Goal: Task Accomplishment & Management: Manage account settings

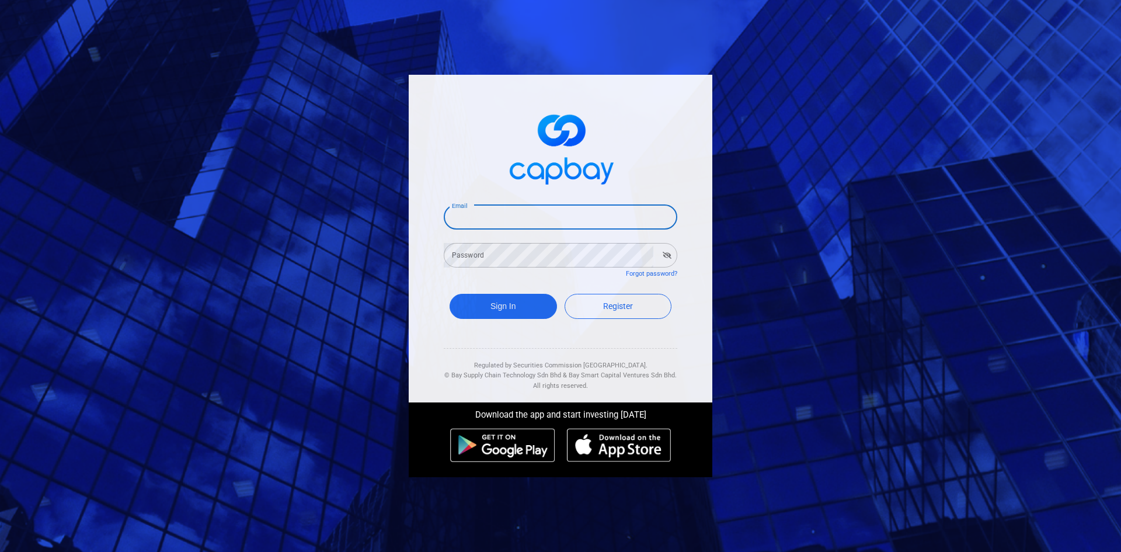
type input "[EMAIL_ADDRESS][DOMAIN_NAME]"
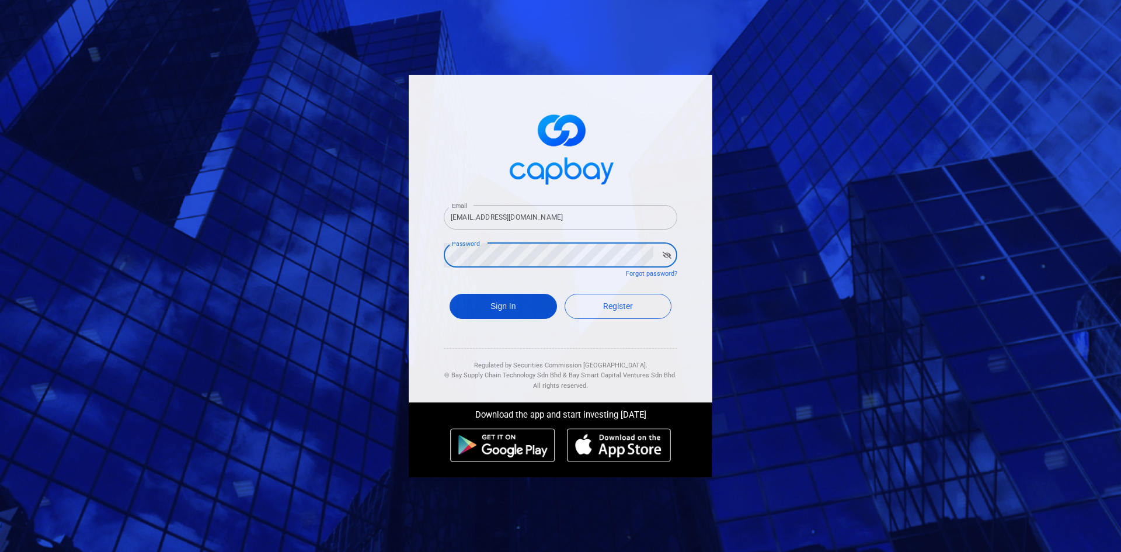
click at [534, 310] on button "Sign In" at bounding box center [503, 306] width 107 height 25
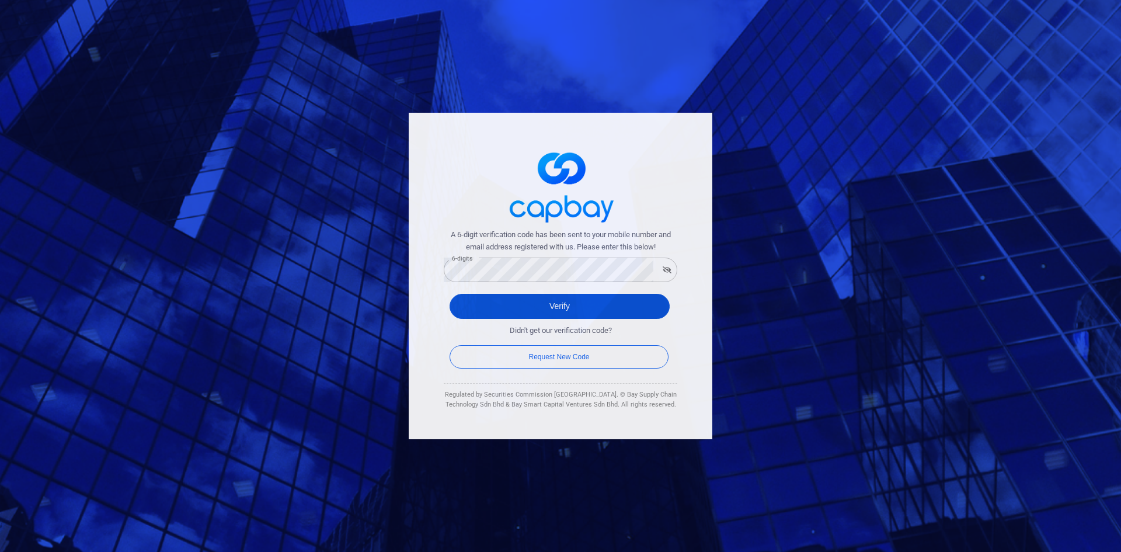
click at [506, 304] on button "Verify" at bounding box center [560, 306] width 220 height 25
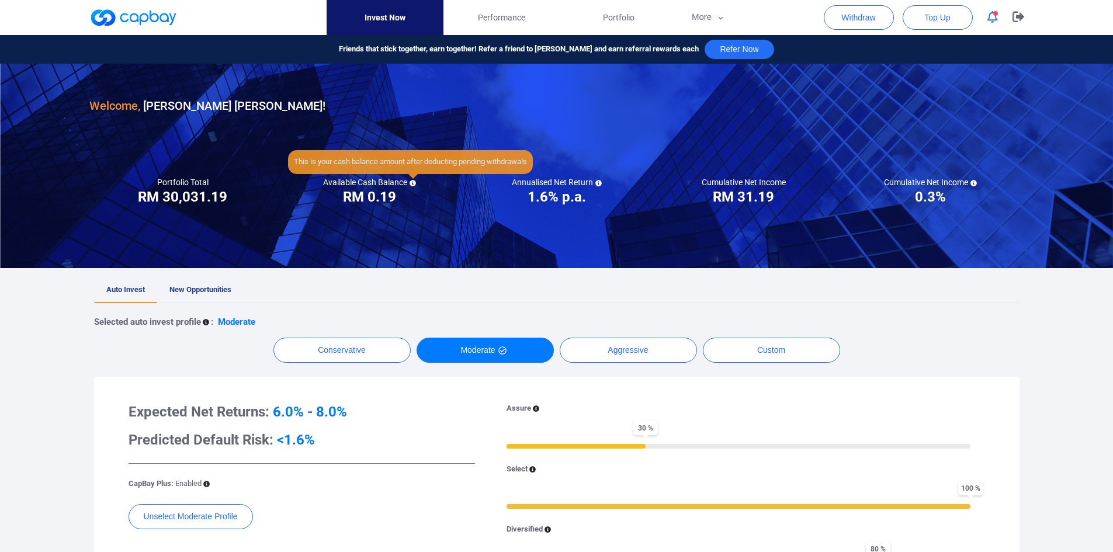
click at [413, 182] on icon at bounding box center [412, 183] width 6 height 6
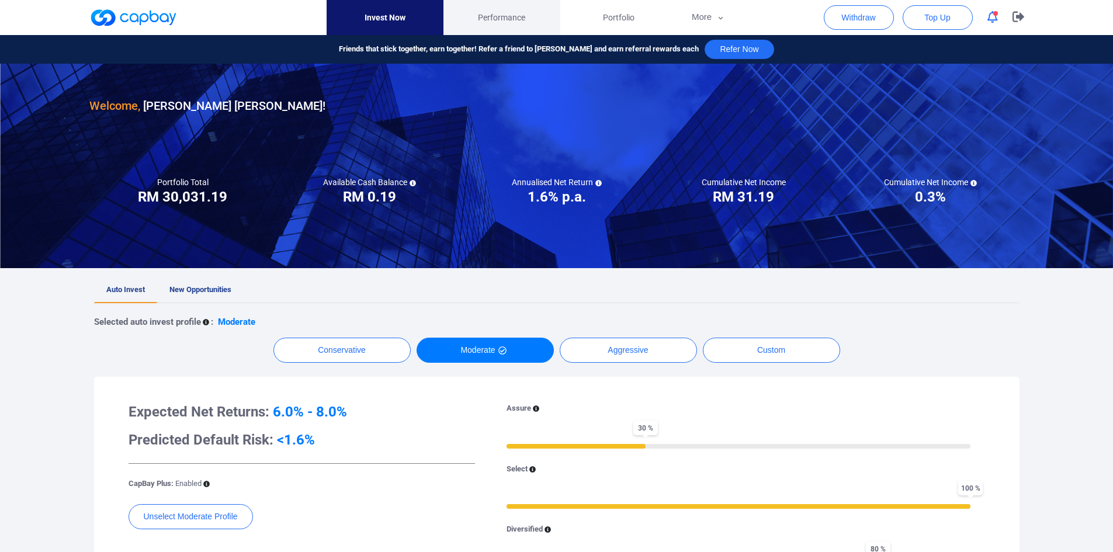
click at [512, 19] on span "Performance" at bounding box center [501, 17] width 47 height 13
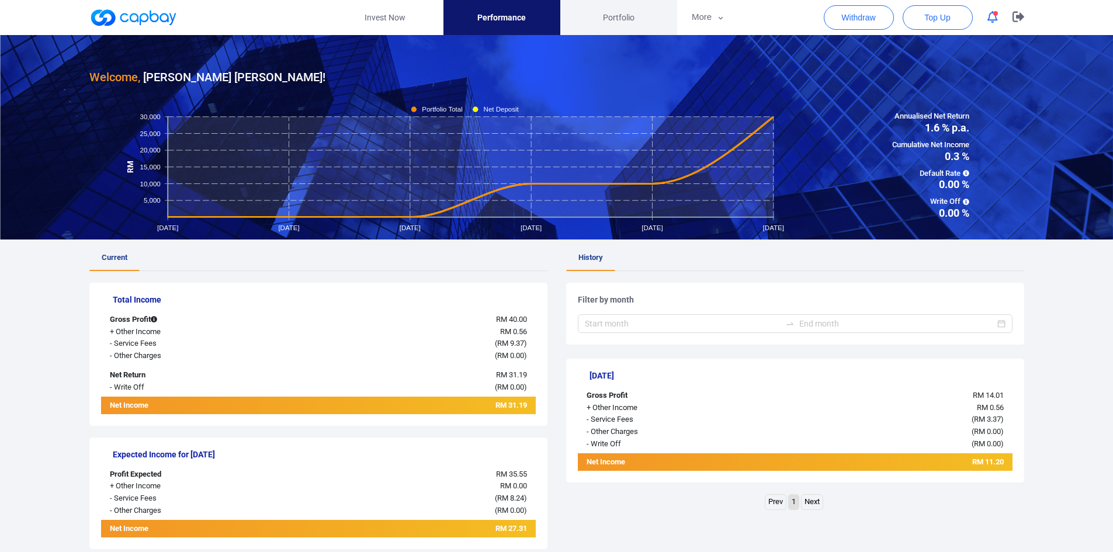
click at [622, 11] on span "Portfolio" at bounding box center [619, 17] width 32 height 13
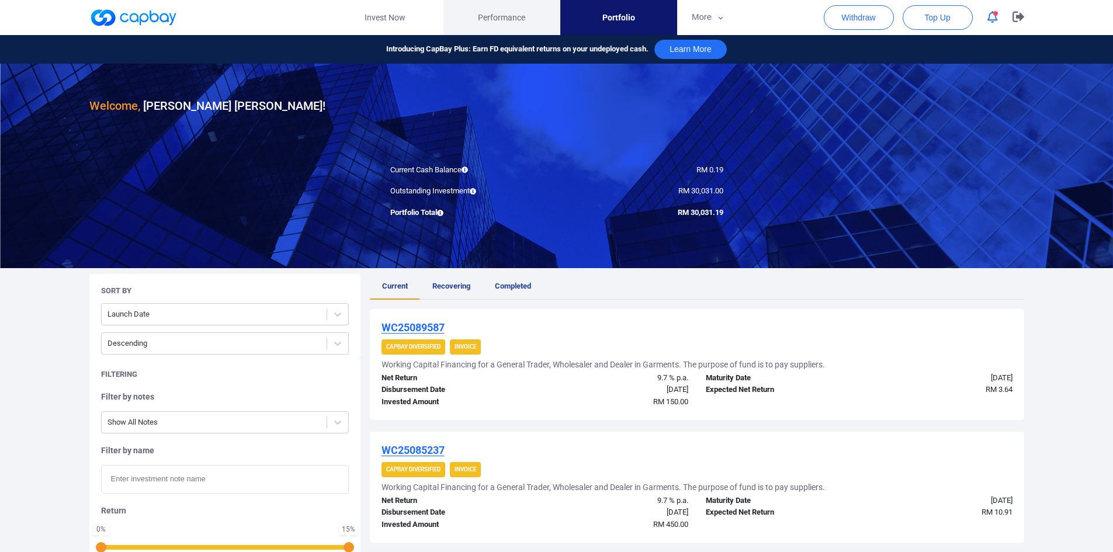
click at [480, 14] on span "Performance" at bounding box center [501, 17] width 47 height 13
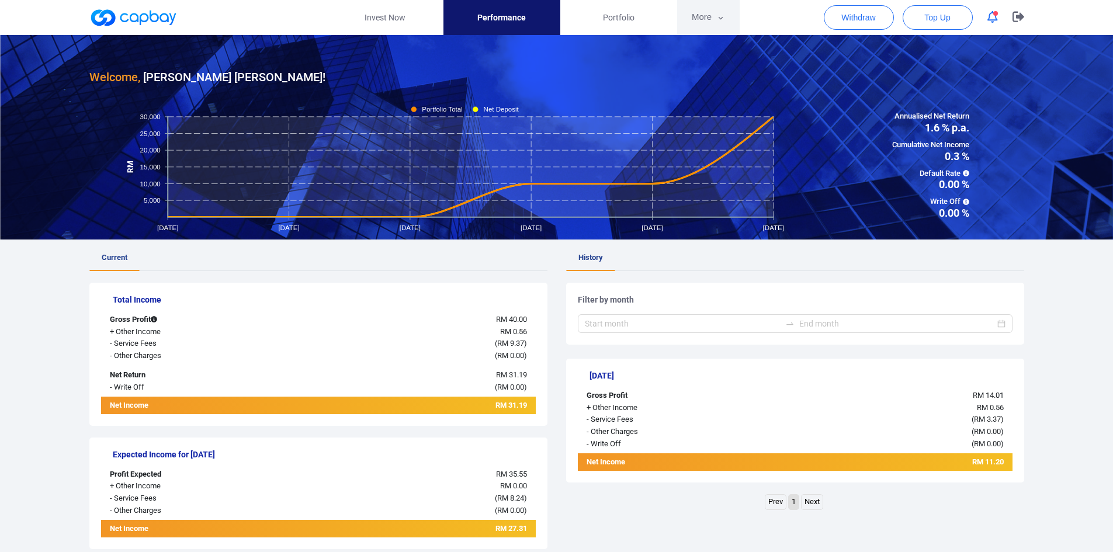
click at [722, 19] on icon "button" at bounding box center [720, 18] width 9 height 11
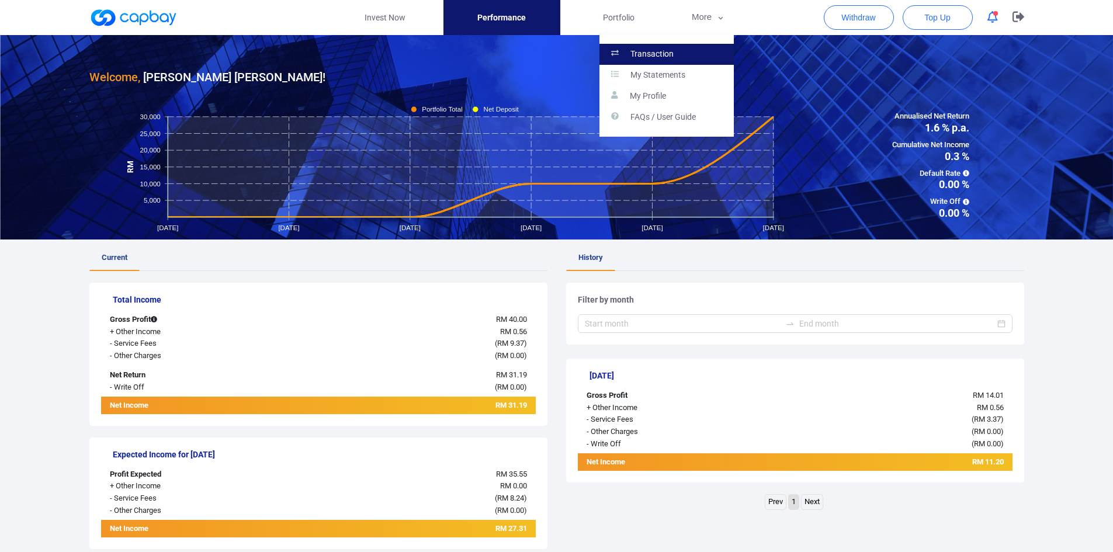
click at [692, 48] on link "Transaction" at bounding box center [666, 54] width 134 height 21
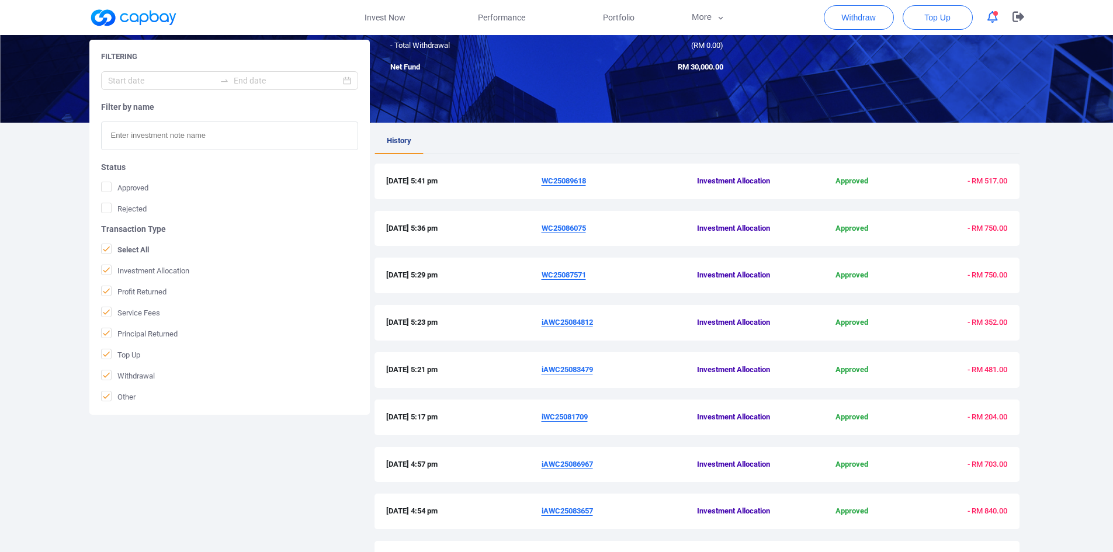
scroll to position [283, 0]
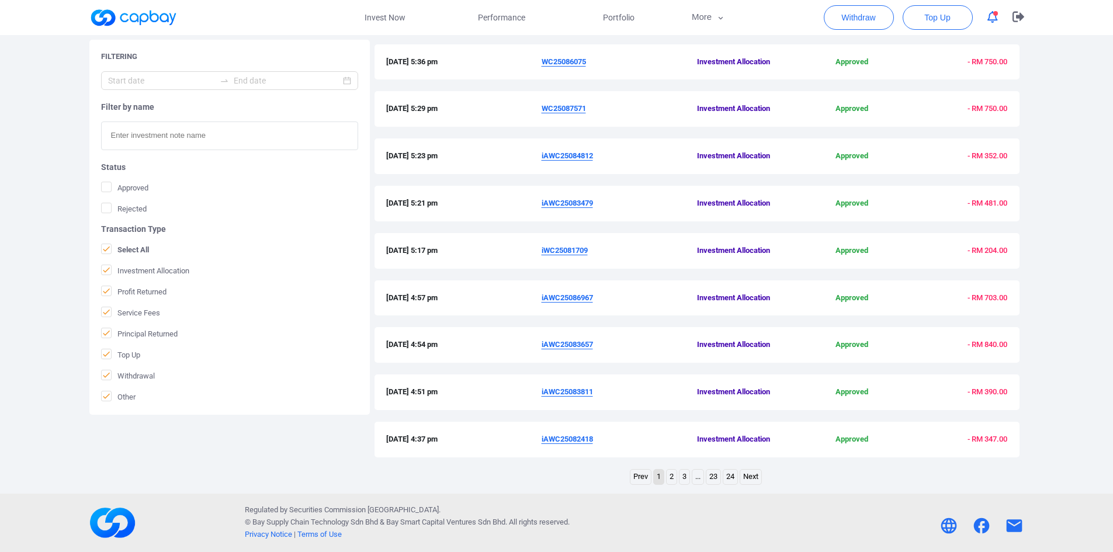
click at [669, 476] on link "2" at bounding box center [671, 477] width 10 height 15
click at [675, 473] on link "3" at bounding box center [678, 477] width 10 height 15
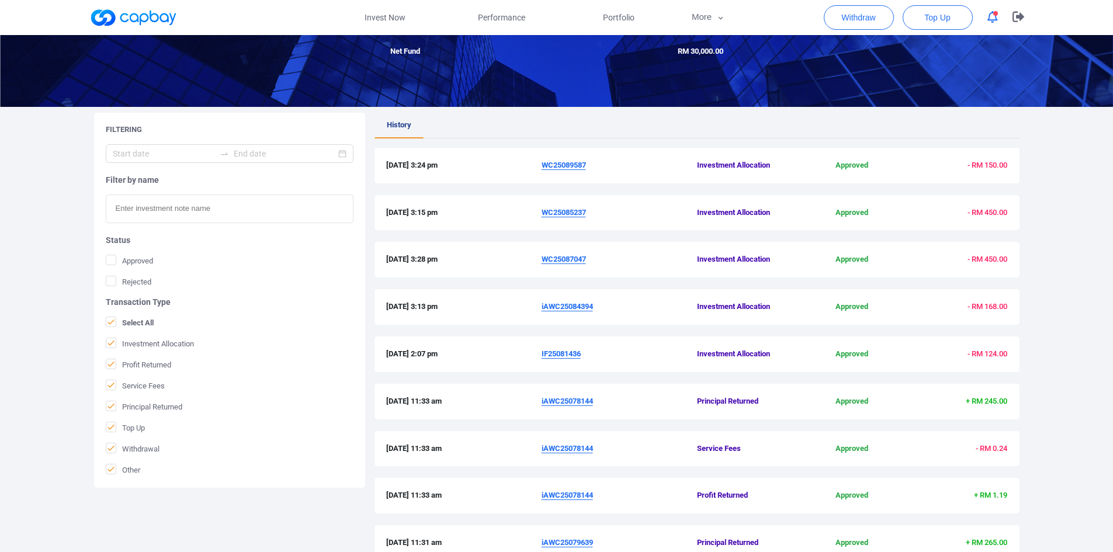
scroll to position [249, 0]
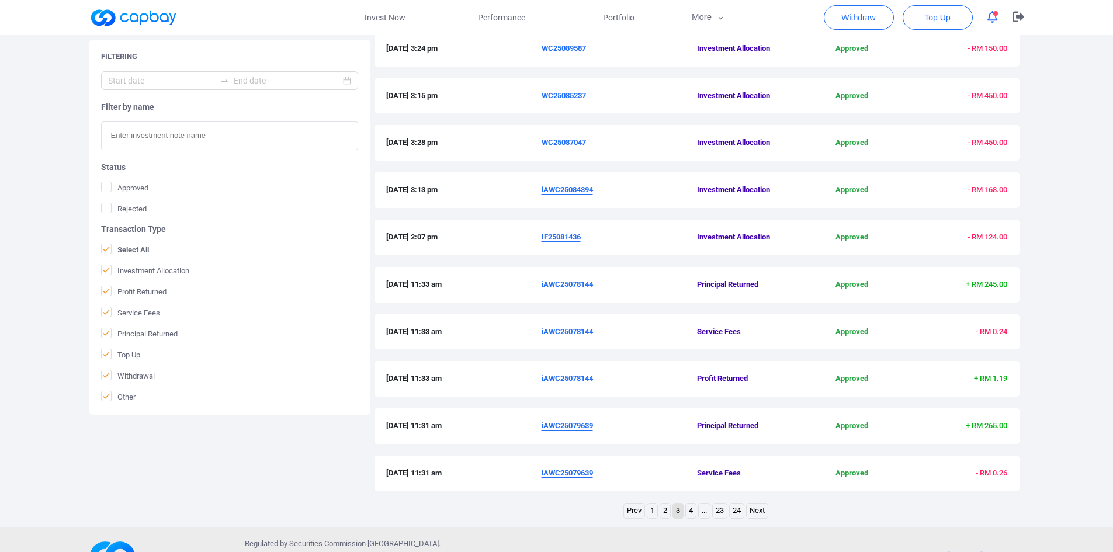
click at [689, 510] on link "4" at bounding box center [691, 510] width 10 height 15
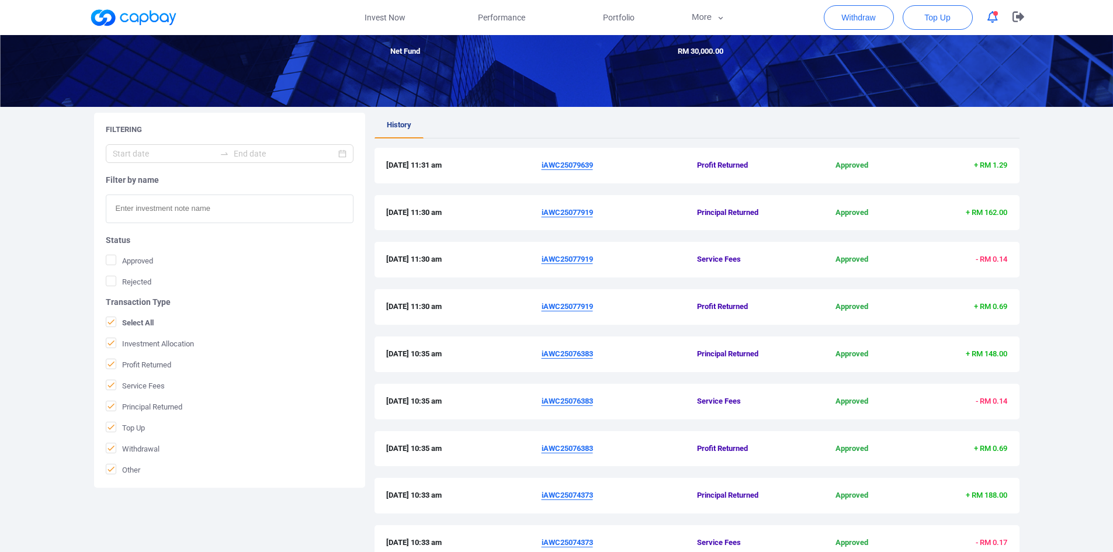
scroll to position [283, 0]
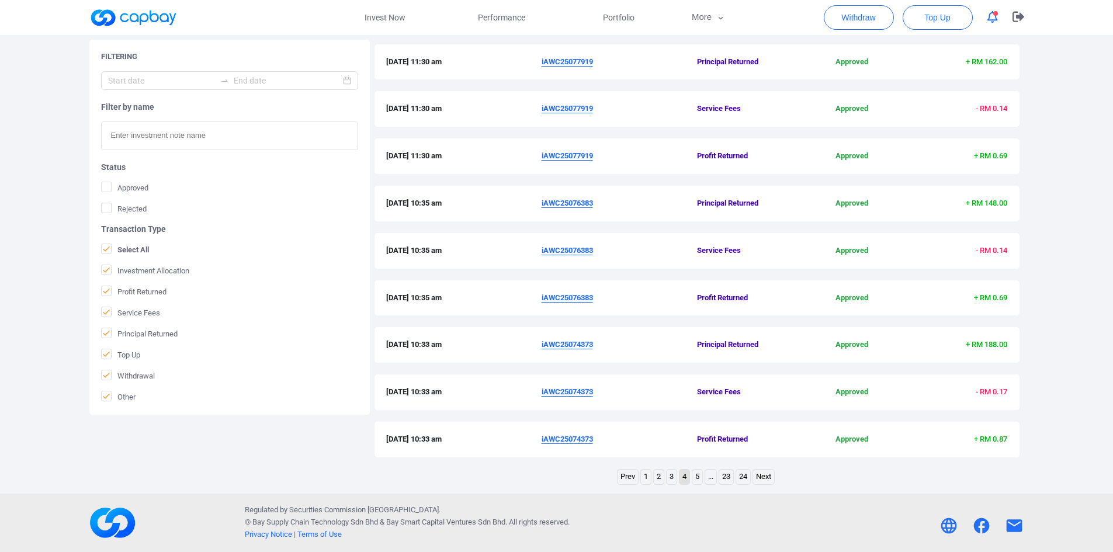
click at [697, 478] on link "5" at bounding box center [697, 477] width 10 height 15
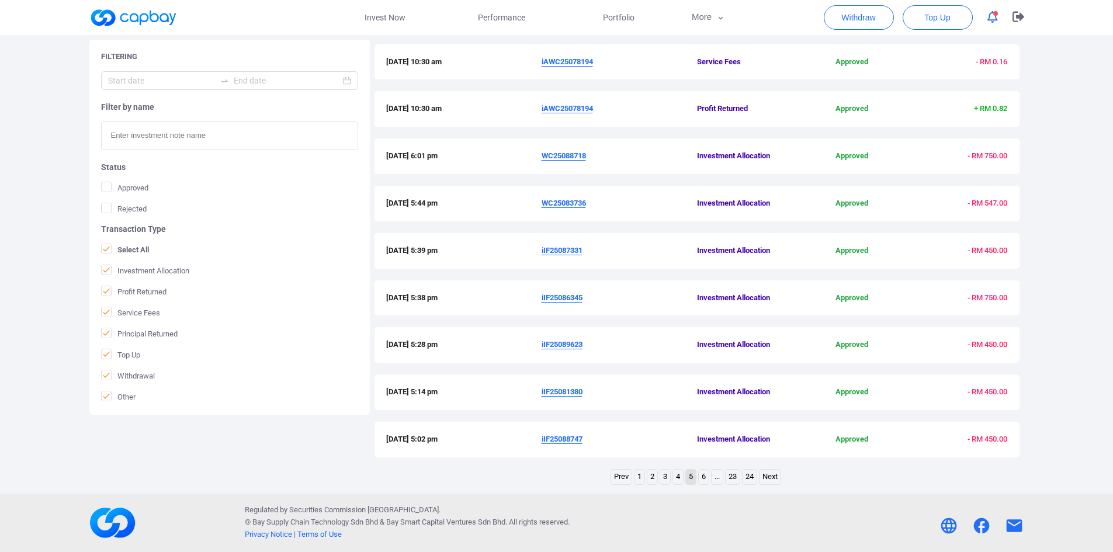
click at [702, 478] on link "6" at bounding box center [704, 477] width 10 height 15
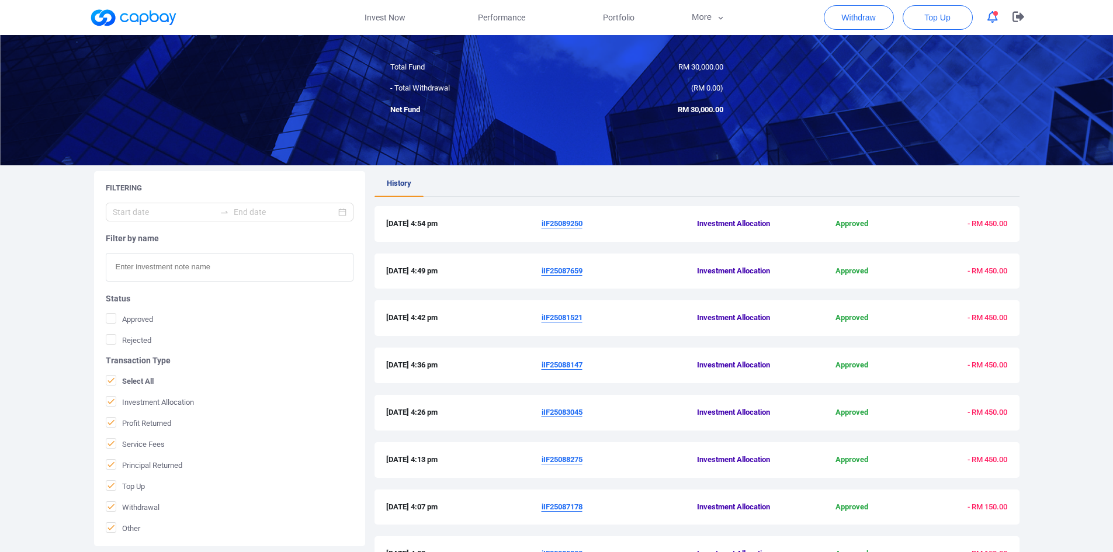
scroll to position [0, 0]
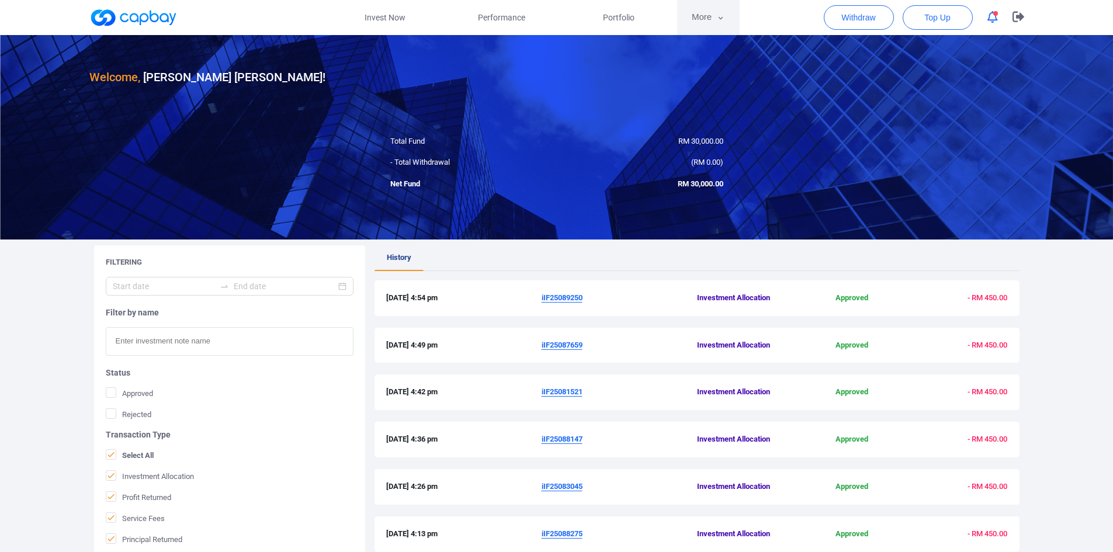
click at [714, 23] on button "More" at bounding box center [708, 17] width 62 height 35
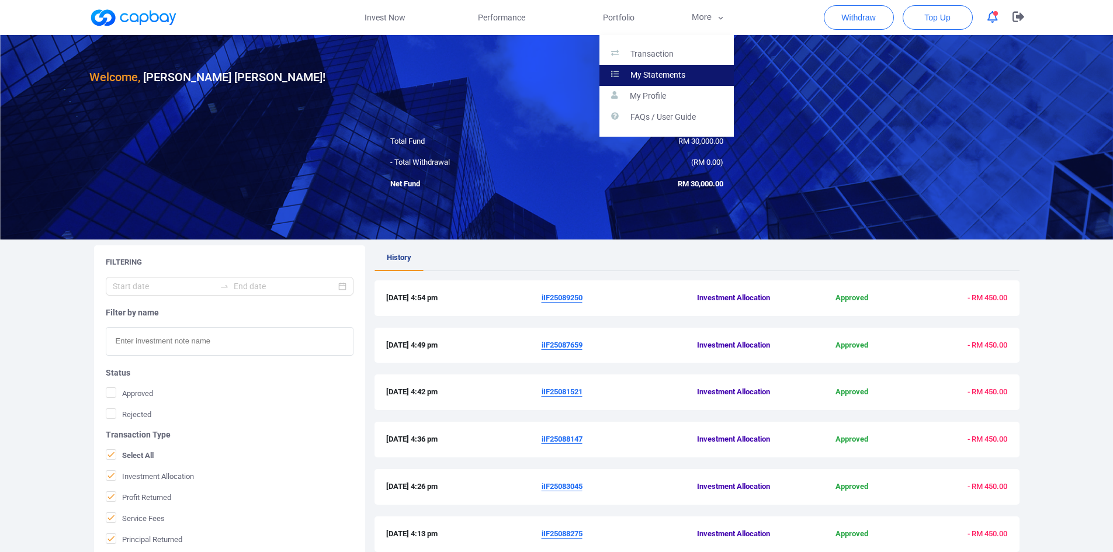
click at [668, 82] on link "My Statements" at bounding box center [666, 75] width 134 height 21
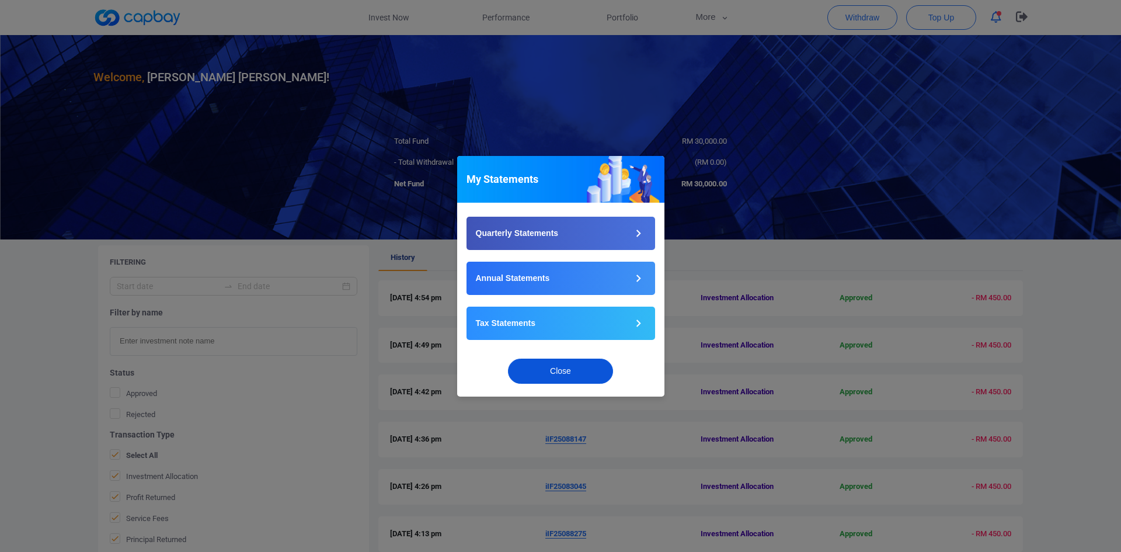
click at [563, 376] on button "Close" at bounding box center [560, 371] width 105 height 25
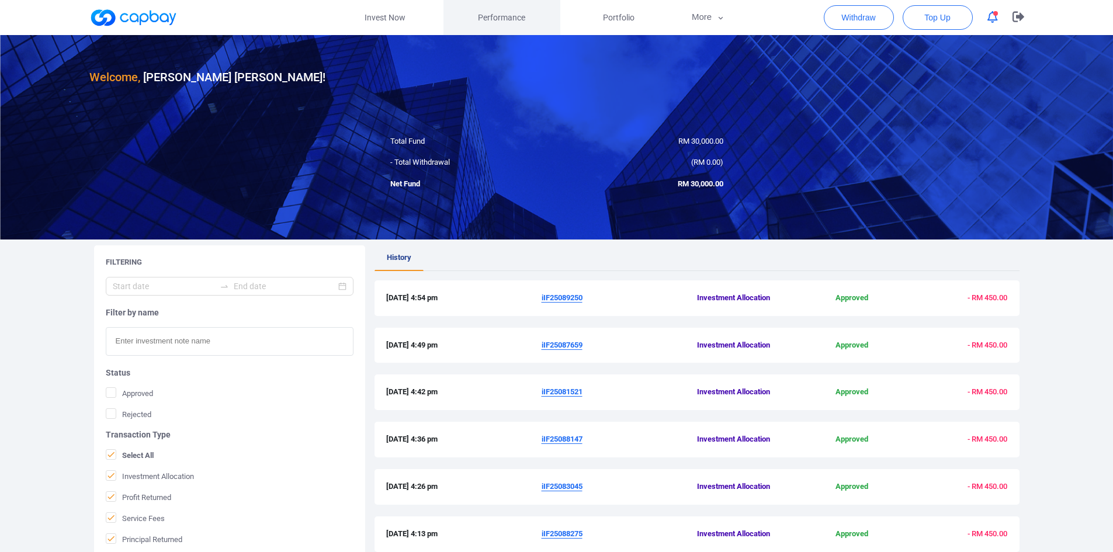
click at [475, 15] on link "Performance" at bounding box center [501, 17] width 117 height 35
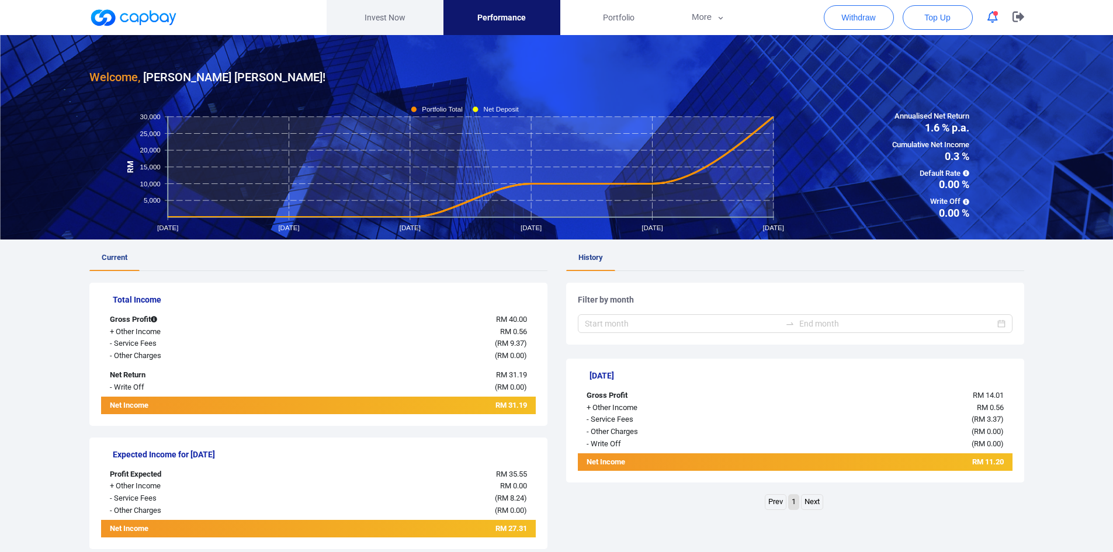
click at [384, 14] on link "Invest Now" at bounding box center [385, 17] width 117 height 35
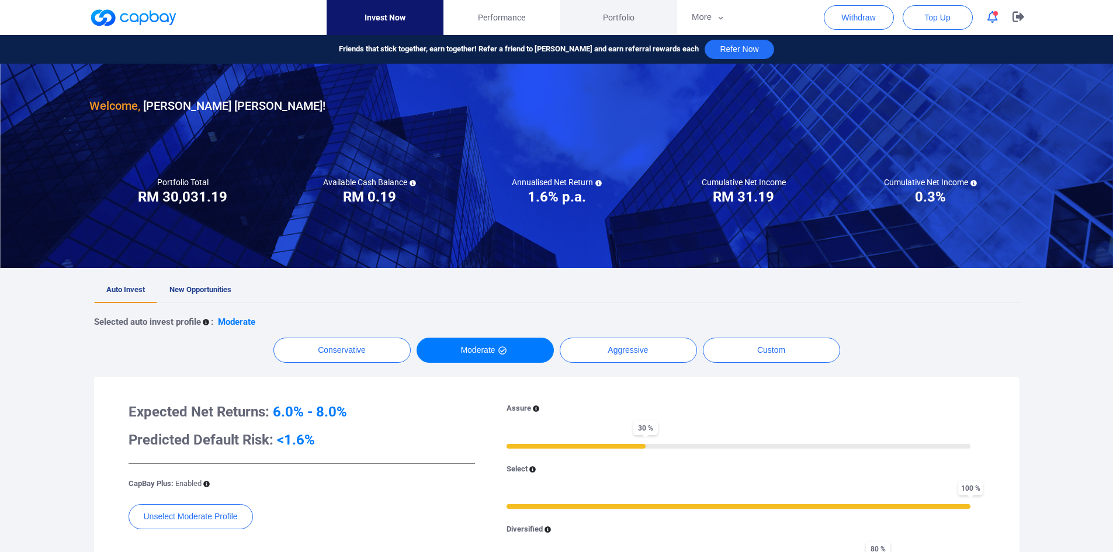
click at [623, 15] on span "Portfolio" at bounding box center [619, 17] width 32 height 13
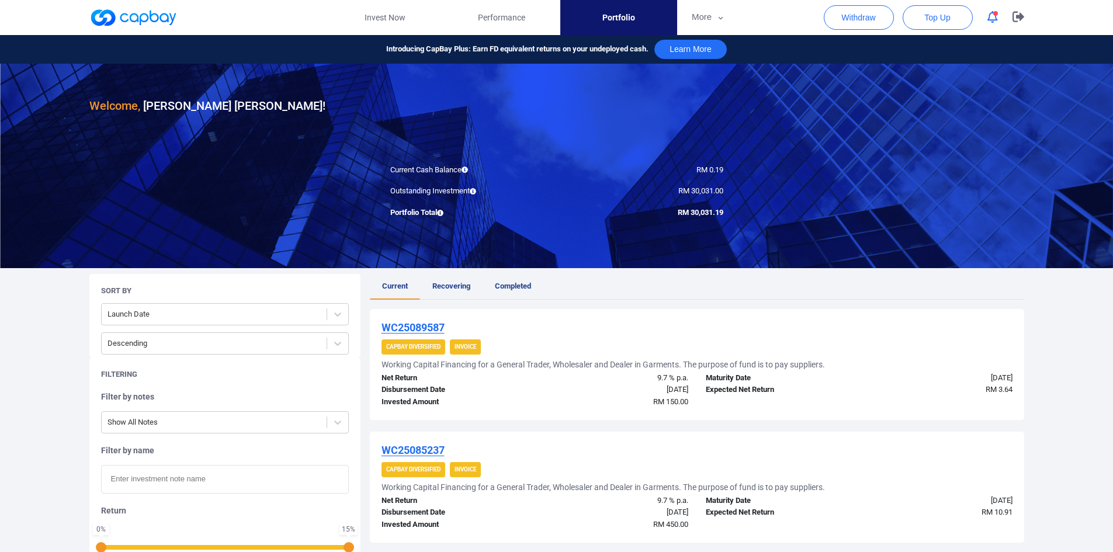
scroll to position [175, 0]
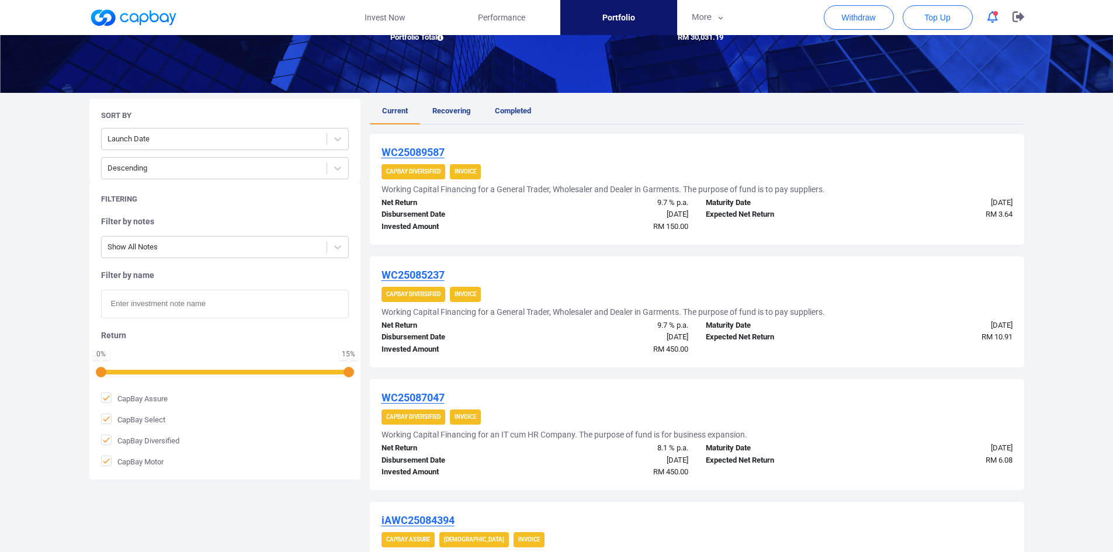
click at [991, 16] on icon "button" at bounding box center [992, 17] width 11 height 12
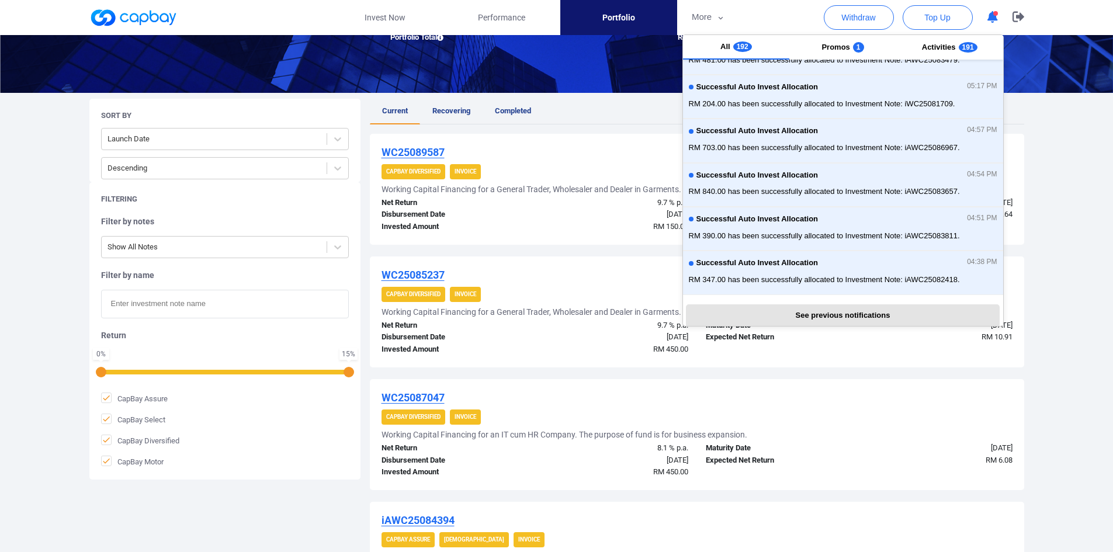
scroll to position [241, 0]
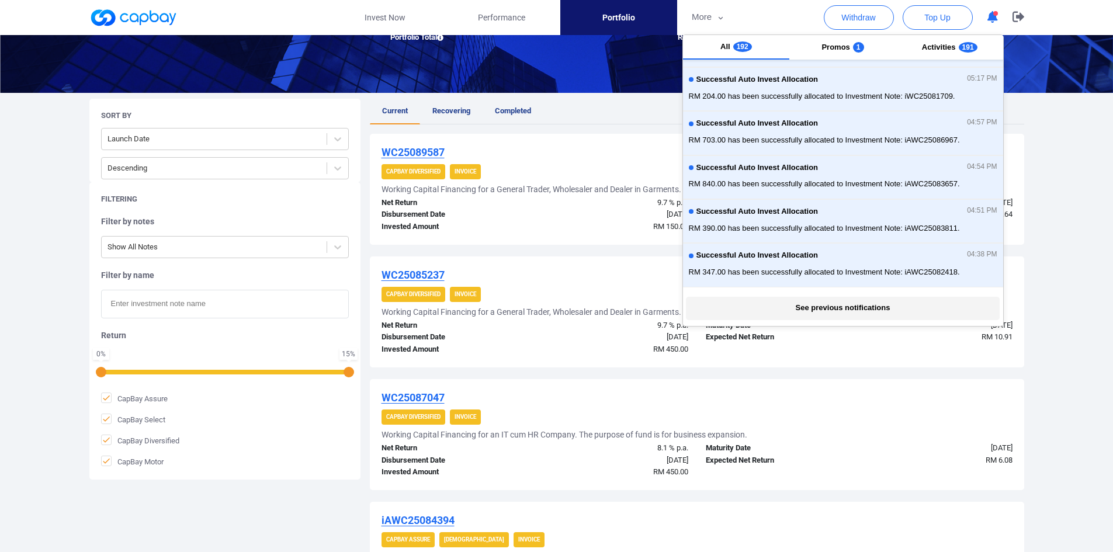
click at [838, 311] on button "See previous notifications" at bounding box center [843, 308] width 314 height 23
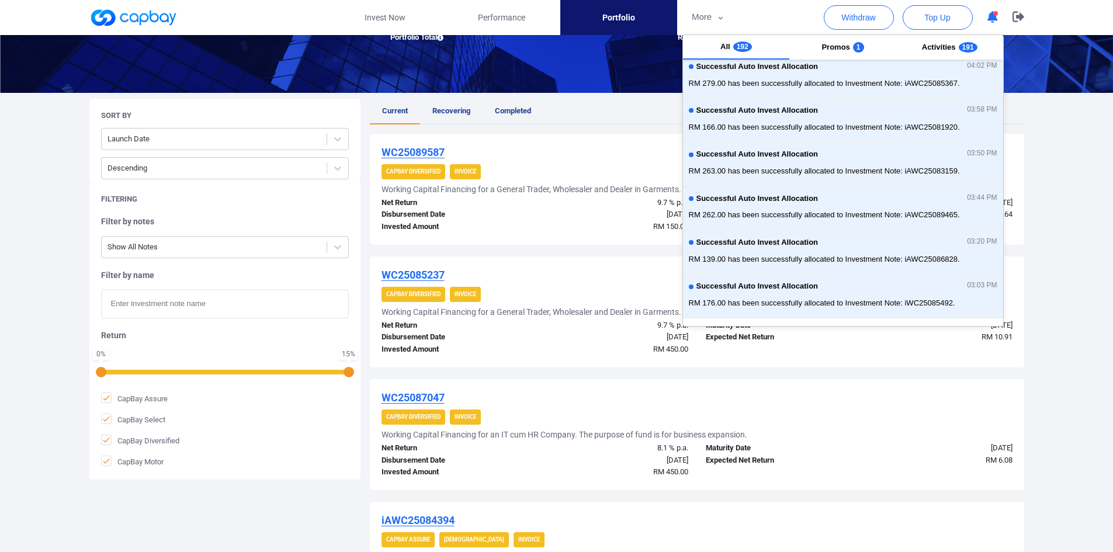
scroll to position [681, 0]
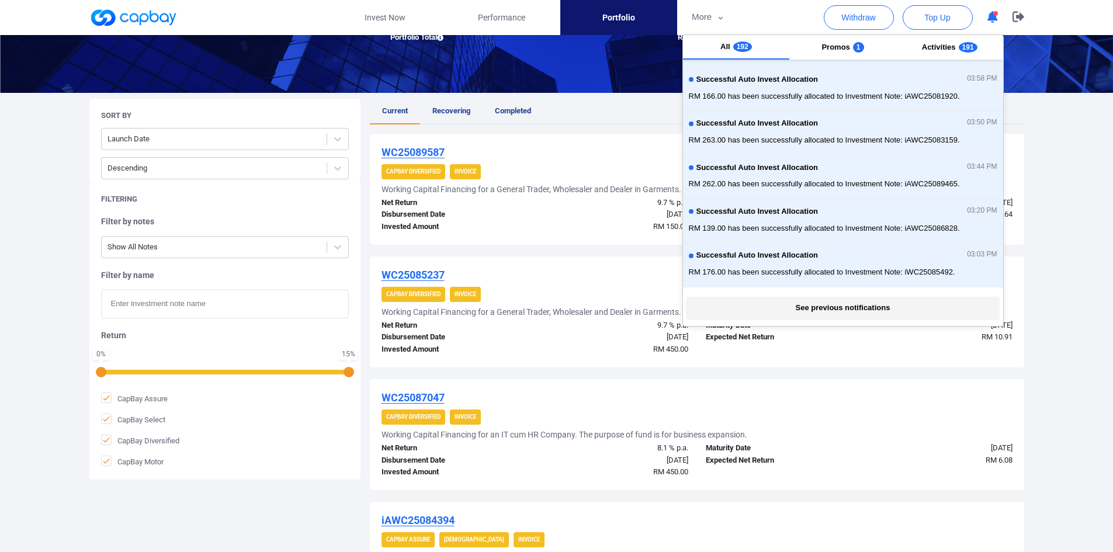
click at [804, 304] on button "See previous notifications" at bounding box center [843, 308] width 314 height 23
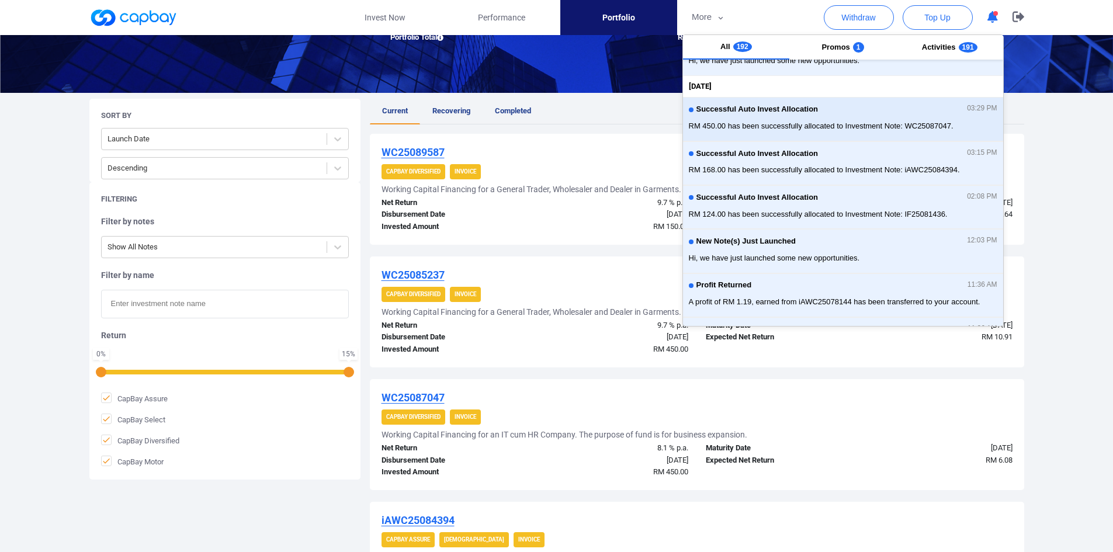
scroll to position [1164, 0]
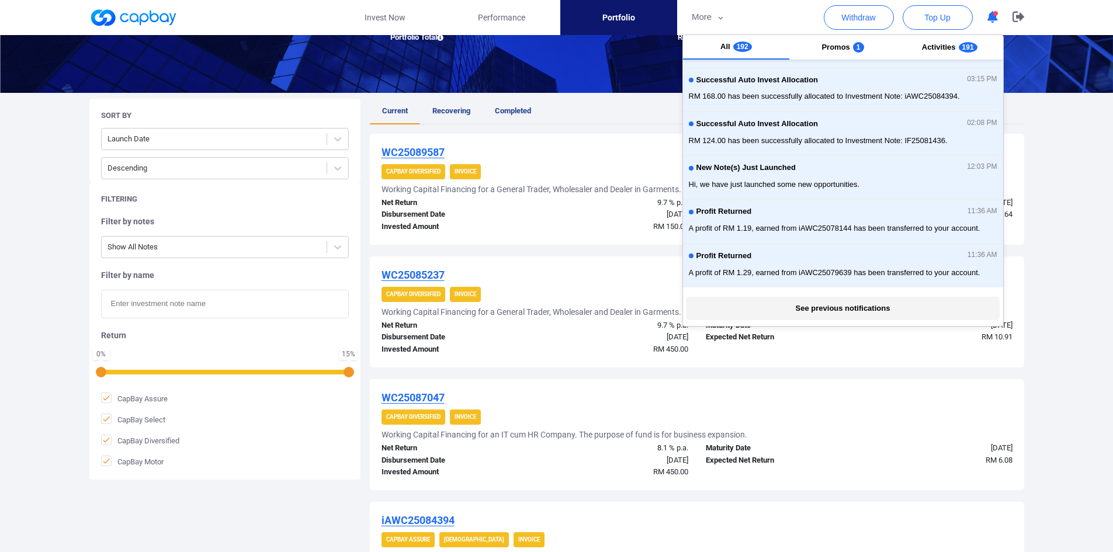
click at [880, 317] on button "See previous notifications" at bounding box center [843, 308] width 314 height 23
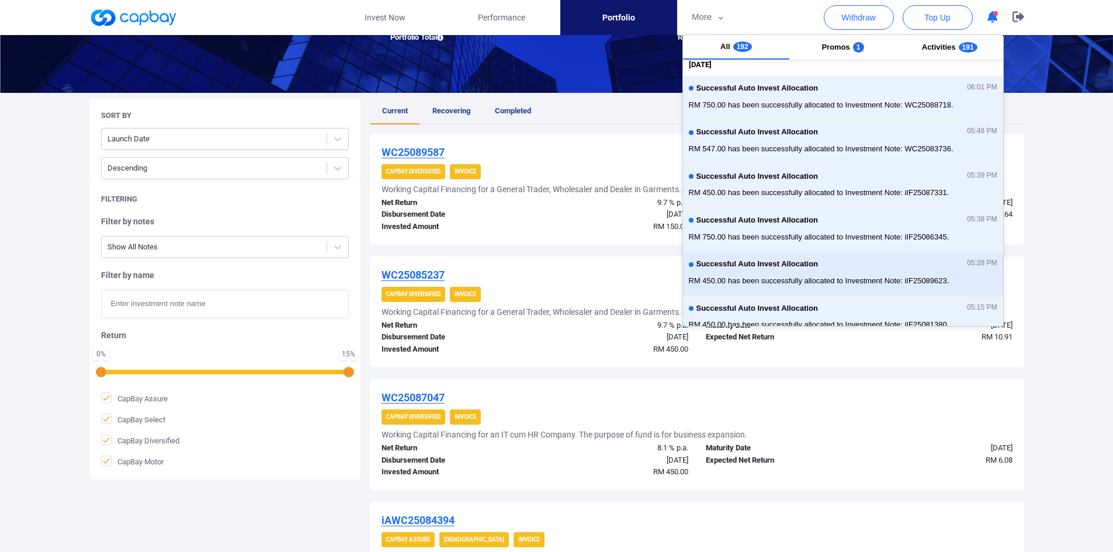
scroll to position [1625, 0]
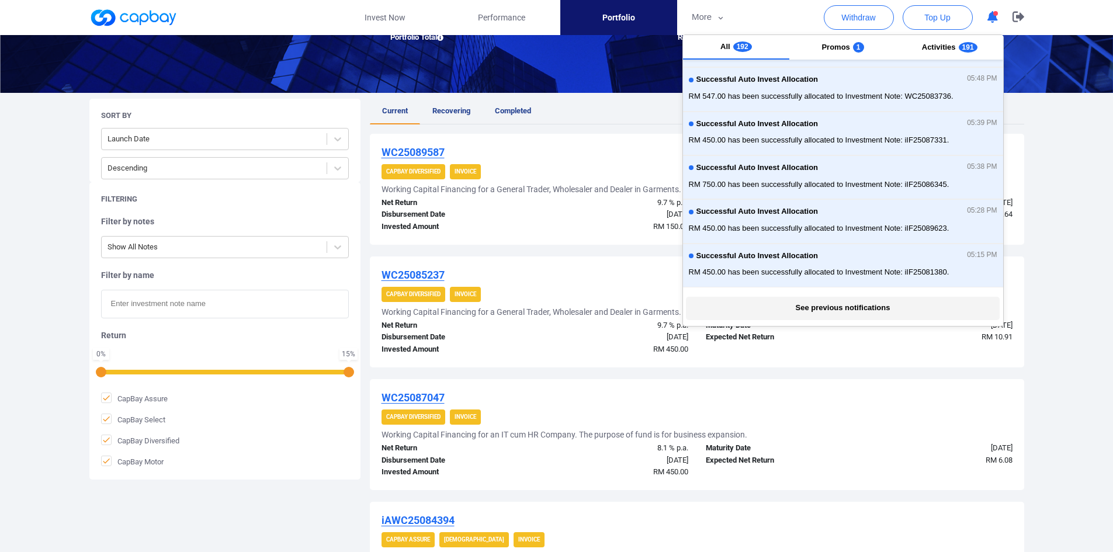
click at [854, 306] on button "See previous notifications" at bounding box center [843, 308] width 314 height 23
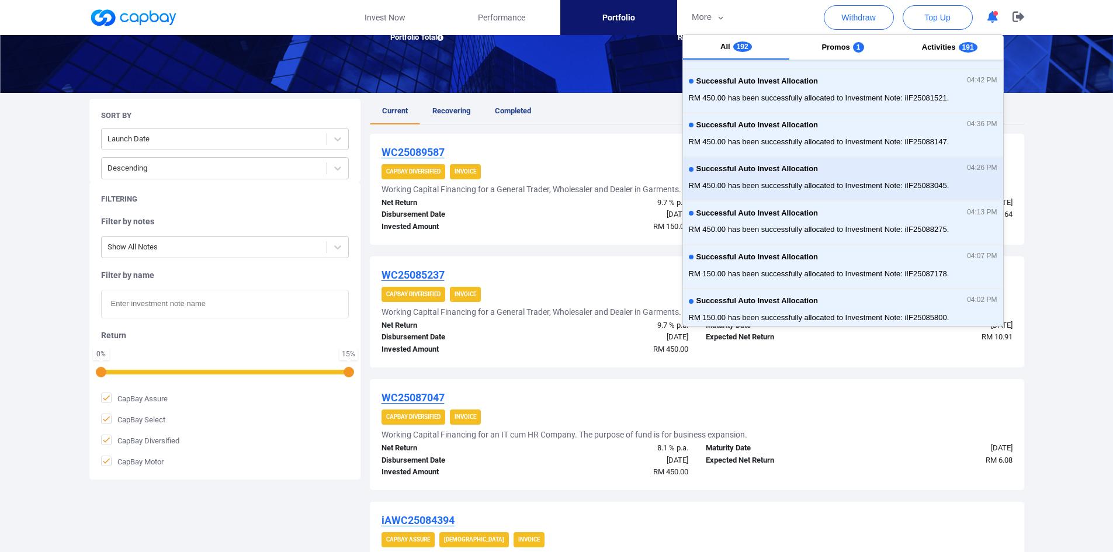
scroll to position [2065, 0]
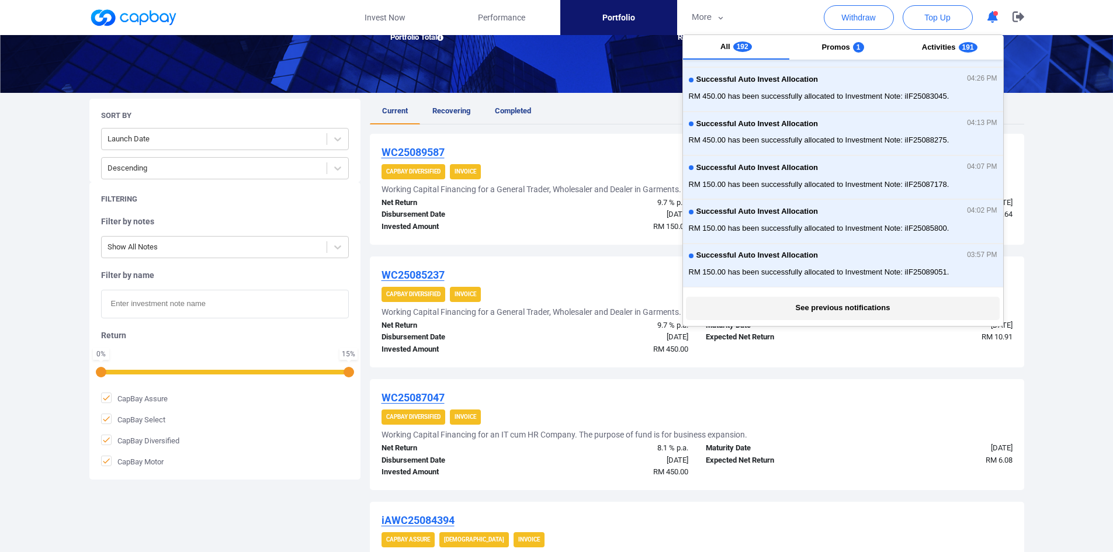
click at [857, 309] on button "See previous notifications" at bounding box center [843, 308] width 314 height 23
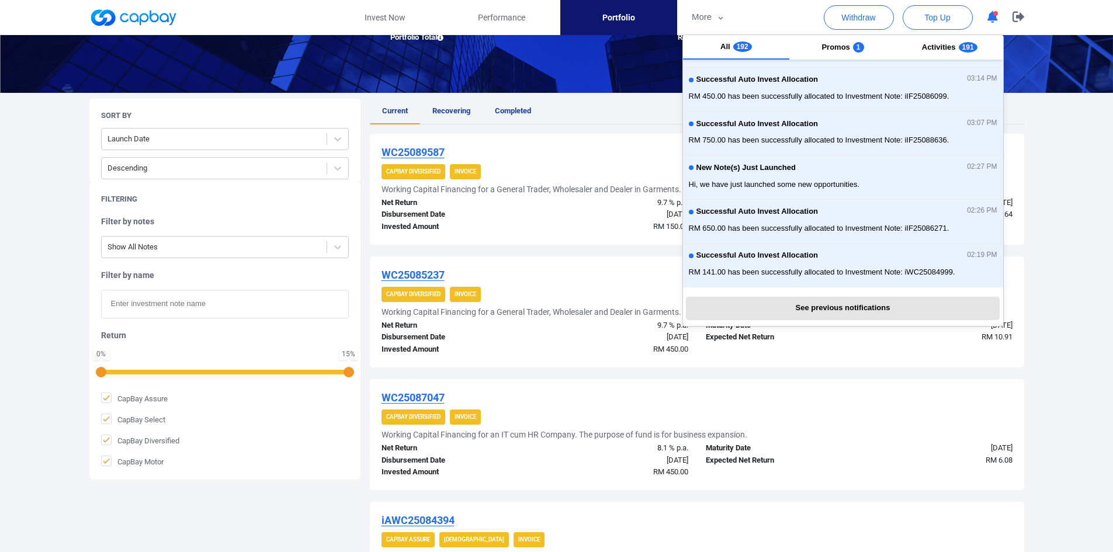
scroll to position [350, 0]
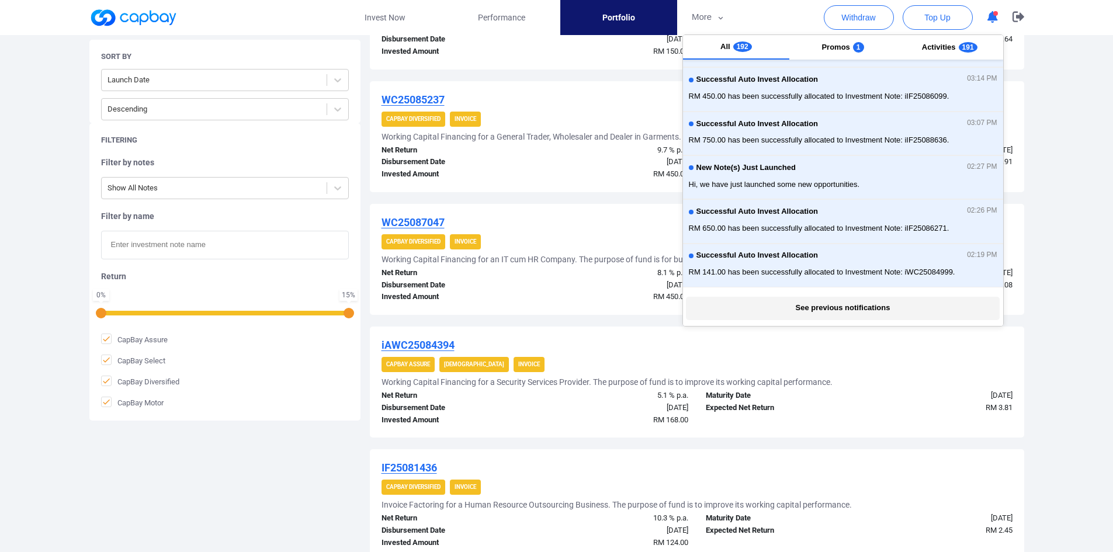
click at [860, 304] on button "See previous notifications" at bounding box center [843, 308] width 314 height 23
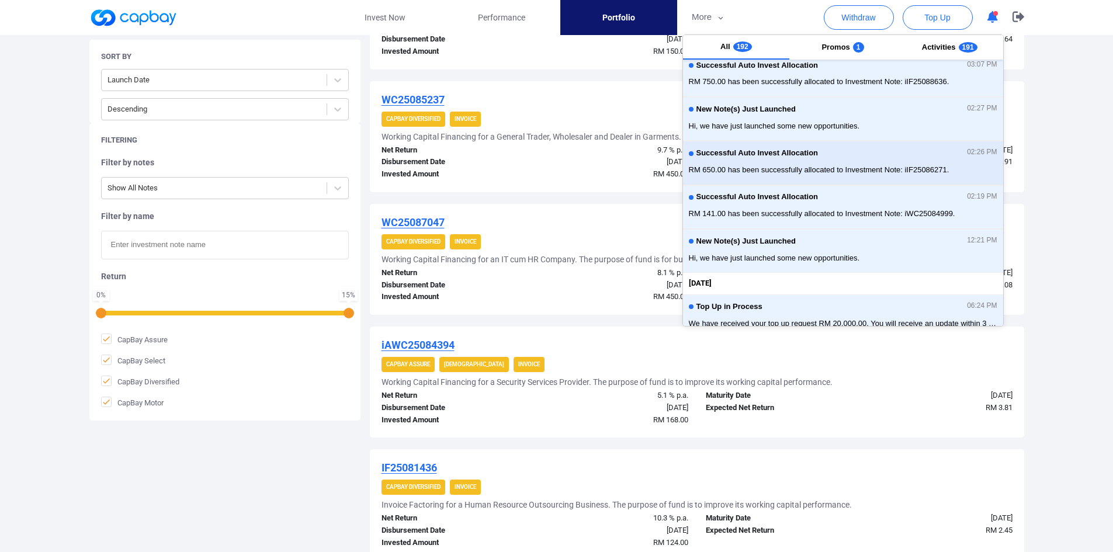
scroll to position [2680, 0]
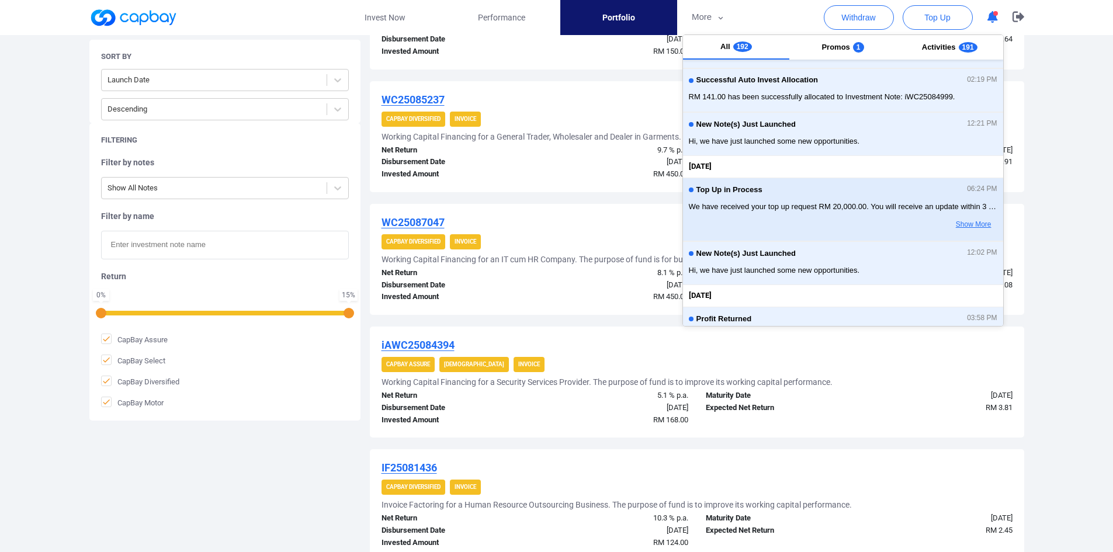
click at [973, 230] on button "Show More" at bounding box center [950, 225] width 92 height 20
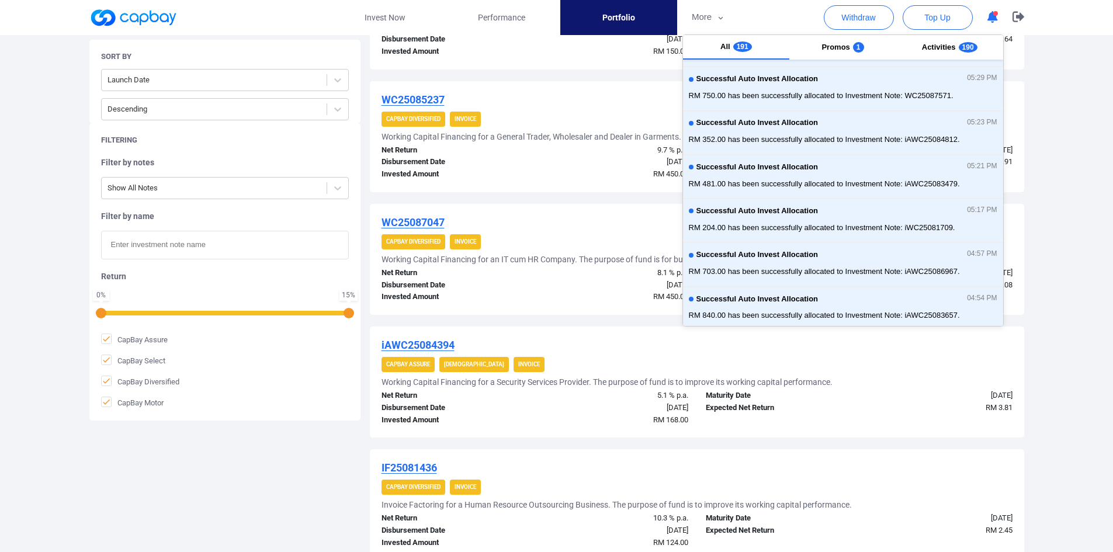
scroll to position [0, 0]
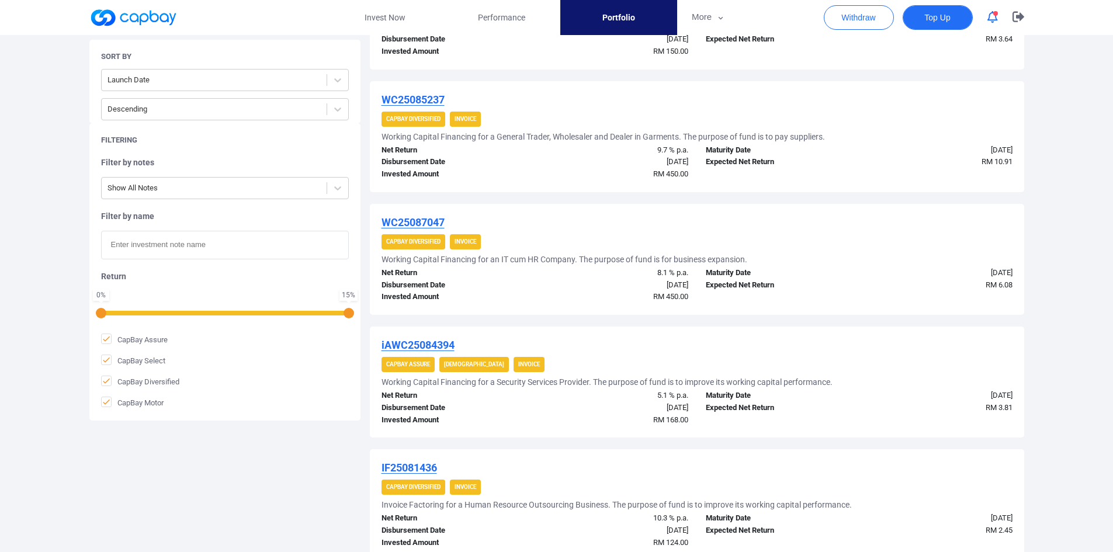
click at [965, 17] on button "Top Up" at bounding box center [937, 17] width 70 height 25
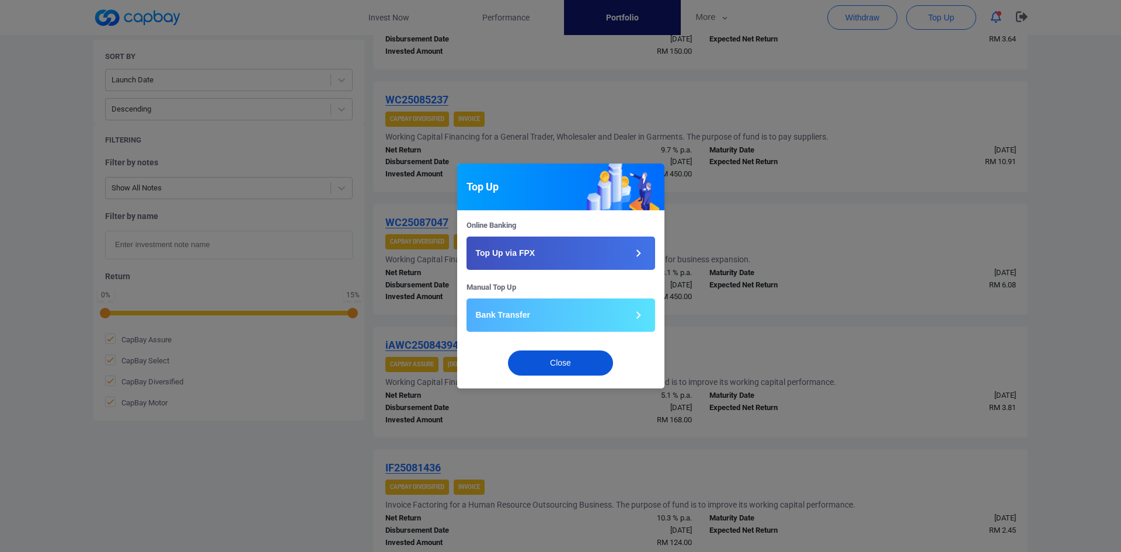
click at [592, 363] on button "Close" at bounding box center [560, 362] width 105 height 25
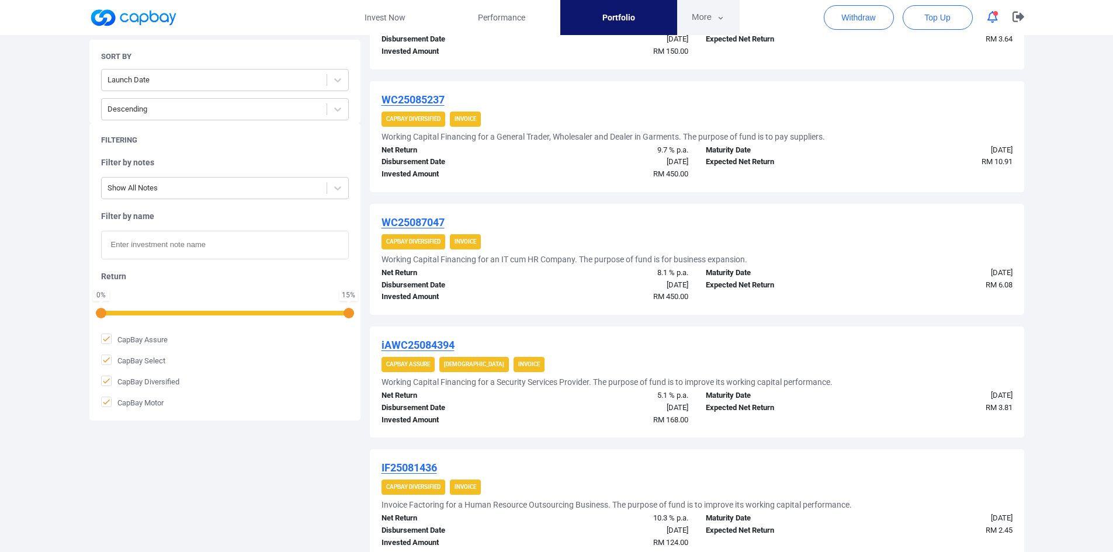
click at [719, 21] on icon "button" at bounding box center [720, 18] width 9 height 11
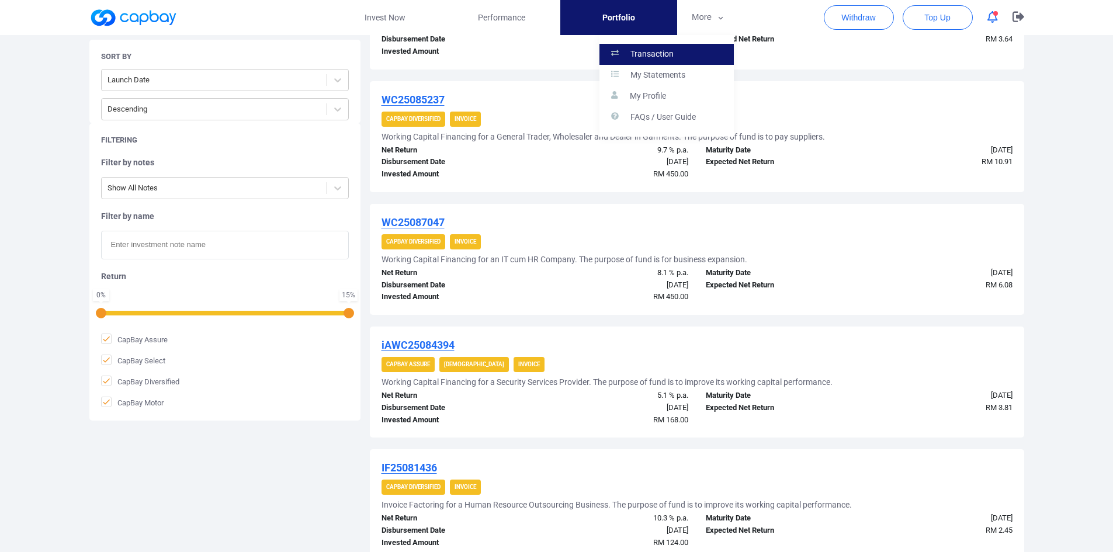
click at [666, 50] on p "Transaction" at bounding box center [651, 54] width 43 height 11
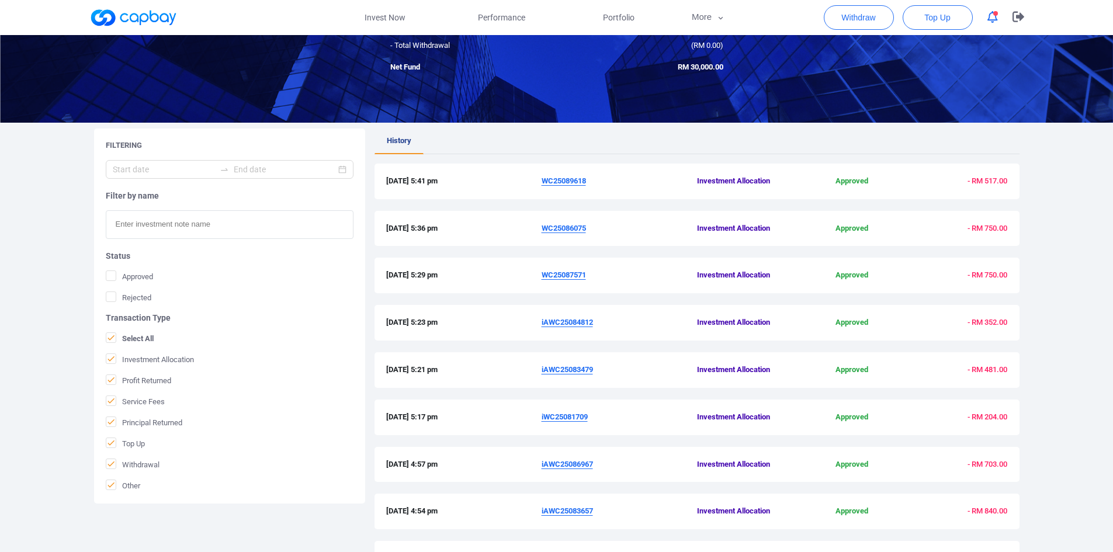
scroll to position [283, 0]
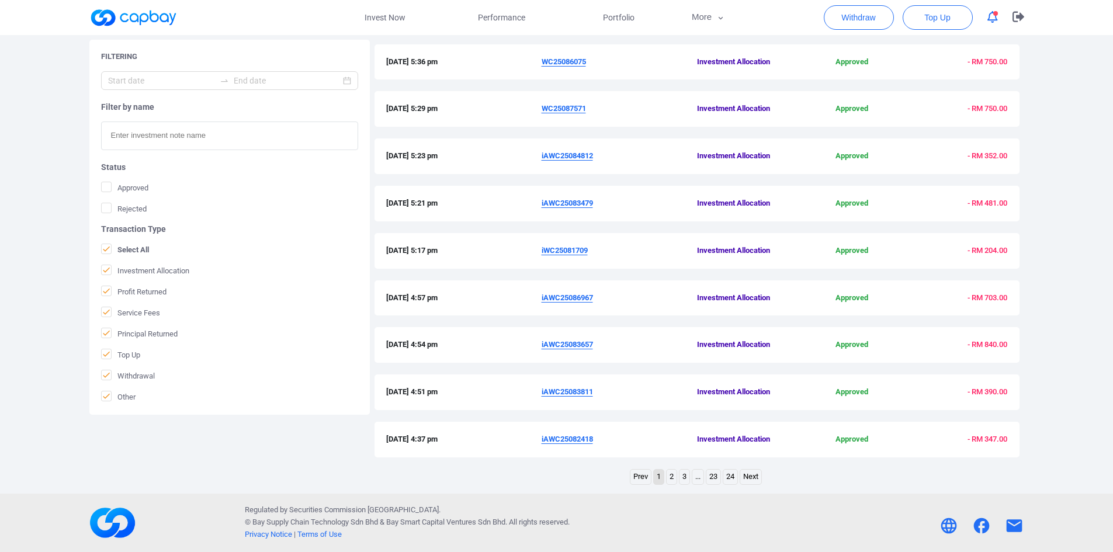
click at [685, 479] on link "3" at bounding box center [684, 477] width 10 height 15
click at [692, 478] on link "4" at bounding box center [691, 477] width 10 height 15
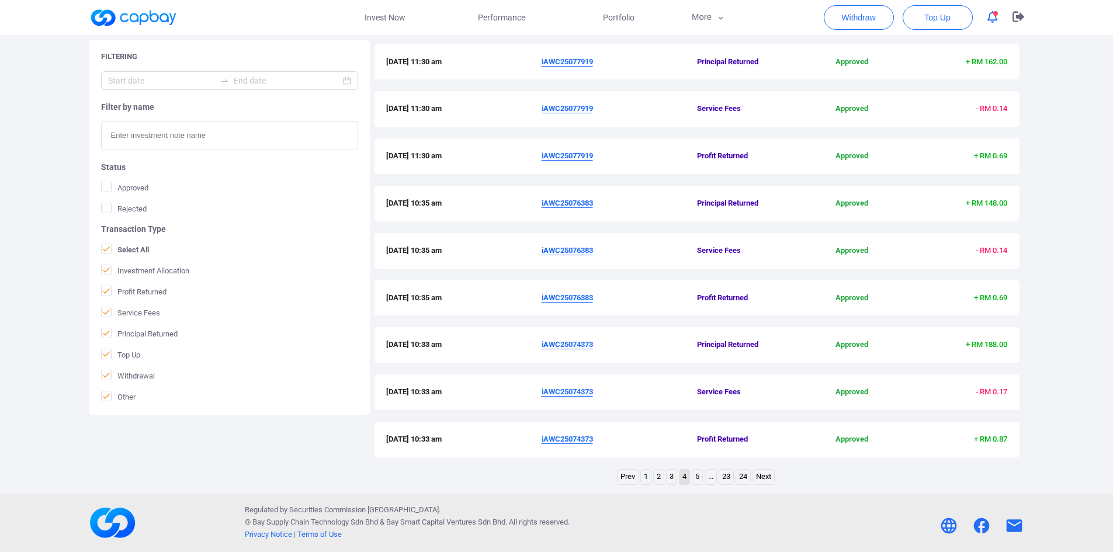
click at [697, 481] on link "5" at bounding box center [697, 477] width 10 height 15
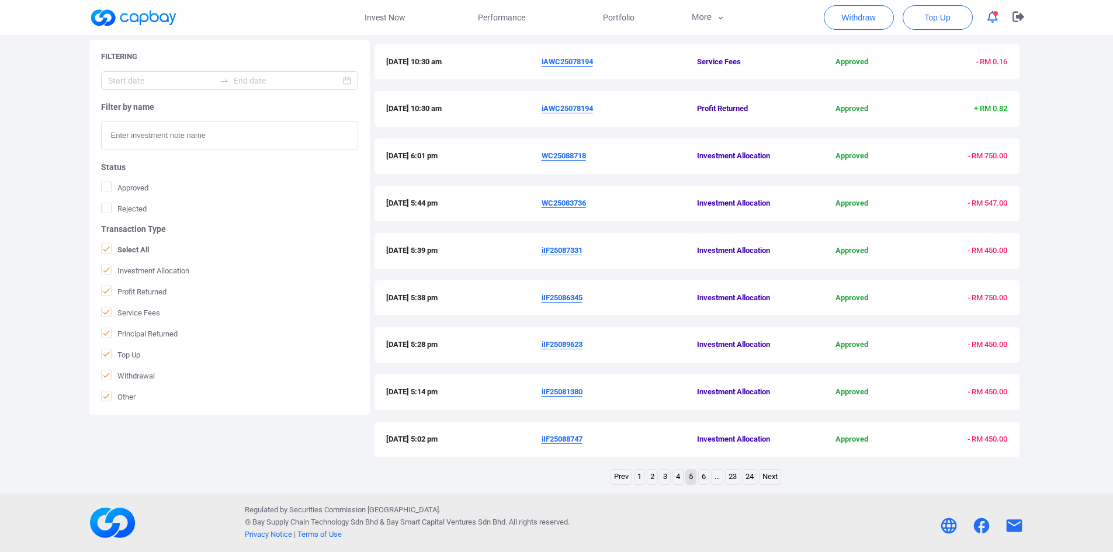
click at [701, 475] on link "6" at bounding box center [704, 477] width 10 height 15
click at [703, 477] on link "7" at bounding box center [704, 477] width 10 height 15
click at [674, 477] on link "6" at bounding box center [678, 477] width 10 height 15
click at [675, 478] on link "5" at bounding box center [678, 477] width 10 height 15
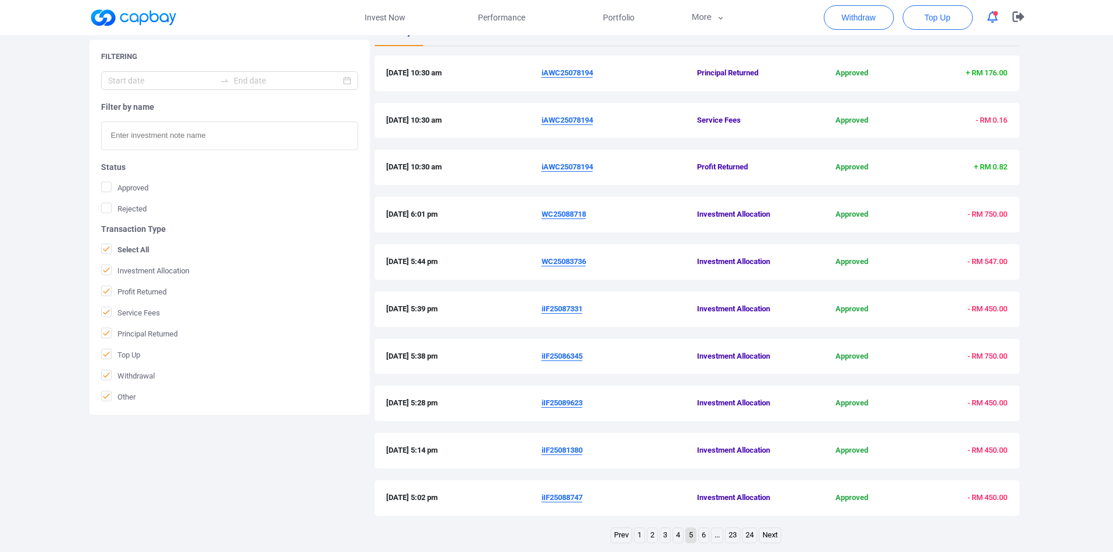
click at [674, 534] on link "4" at bounding box center [678, 535] width 10 height 15
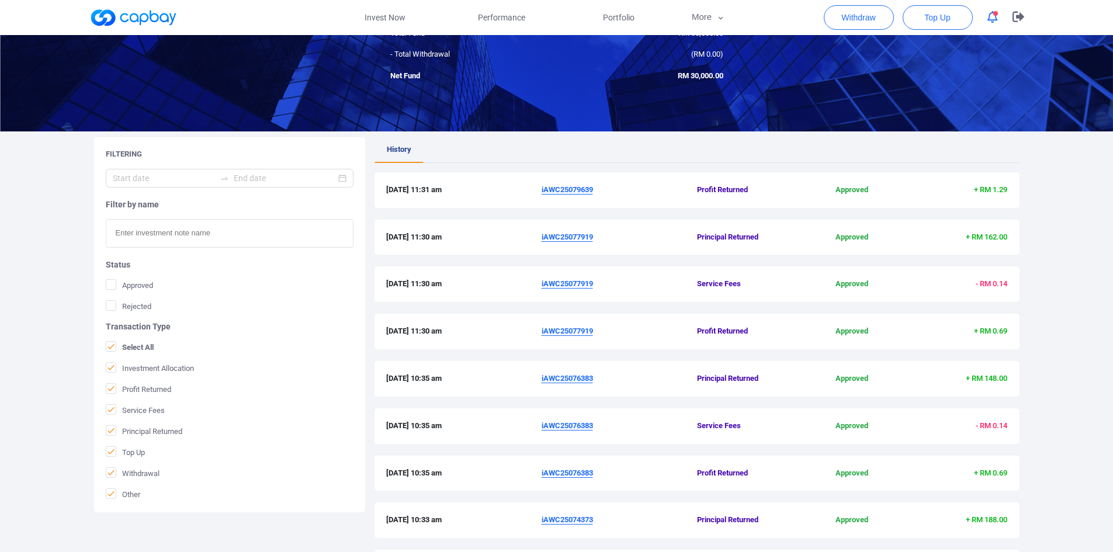
scroll to position [283, 0]
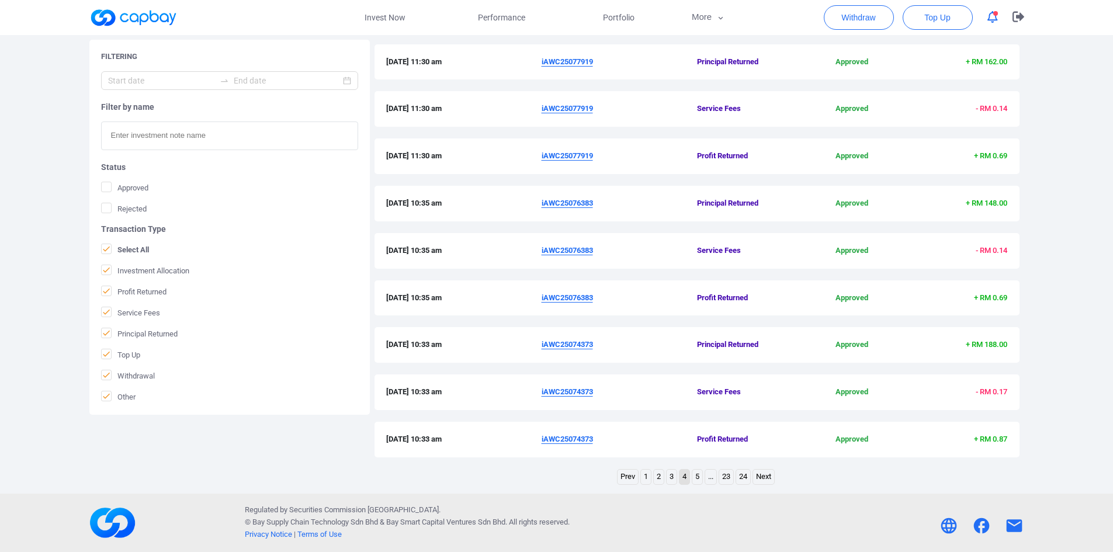
click at [673, 479] on link "3" at bounding box center [671, 477] width 10 height 15
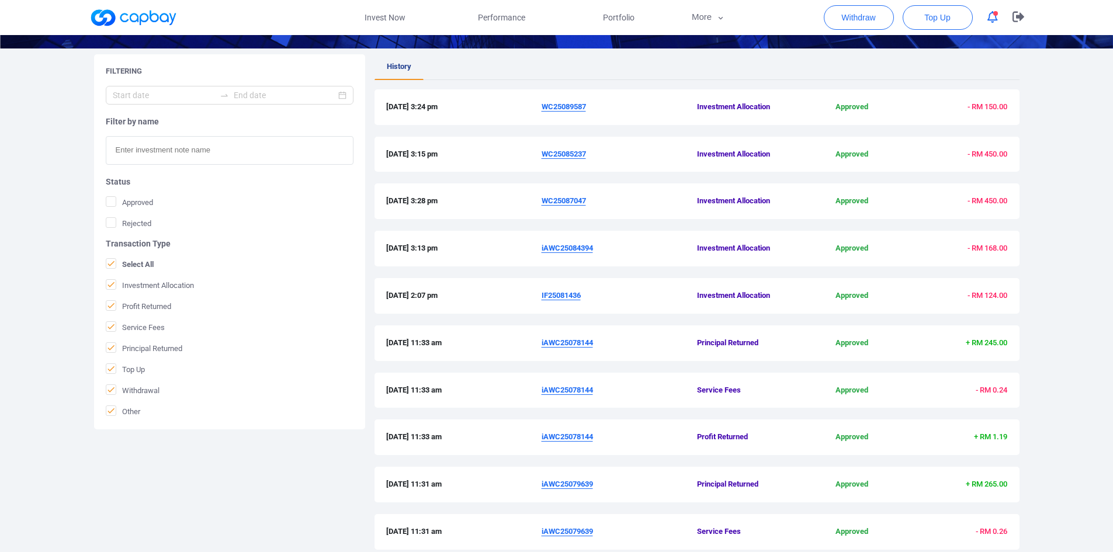
scroll to position [249, 0]
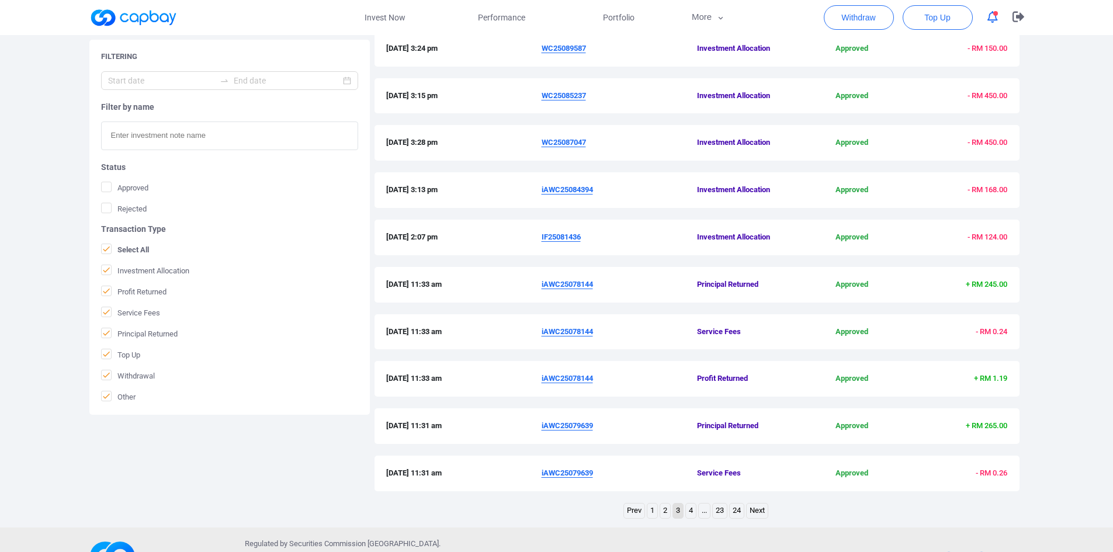
click at [664, 513] on link "2" at bounding box center [665, 510] width 10 height 15
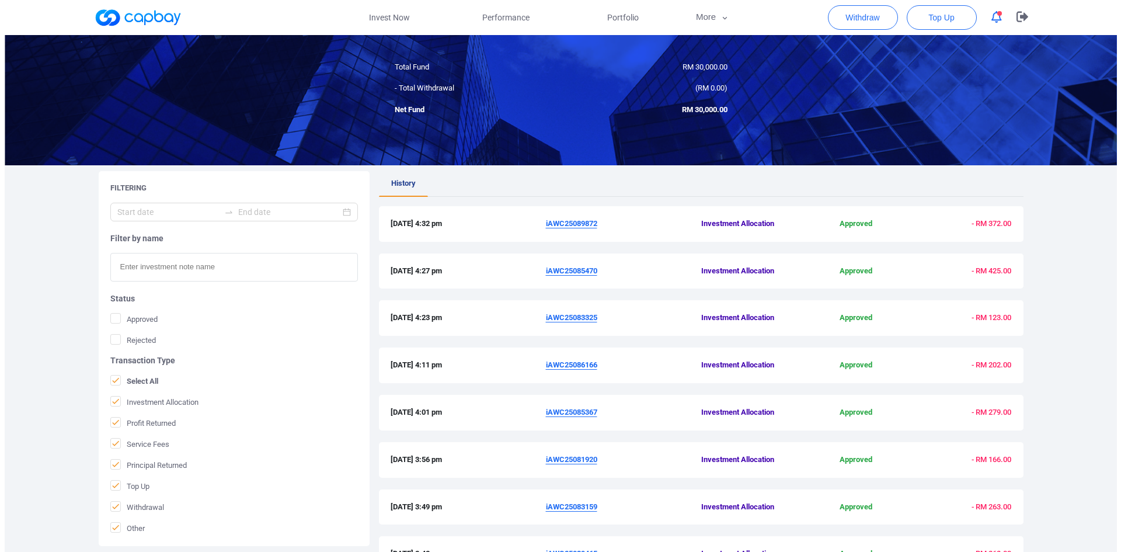
scroll to position [0, 0]
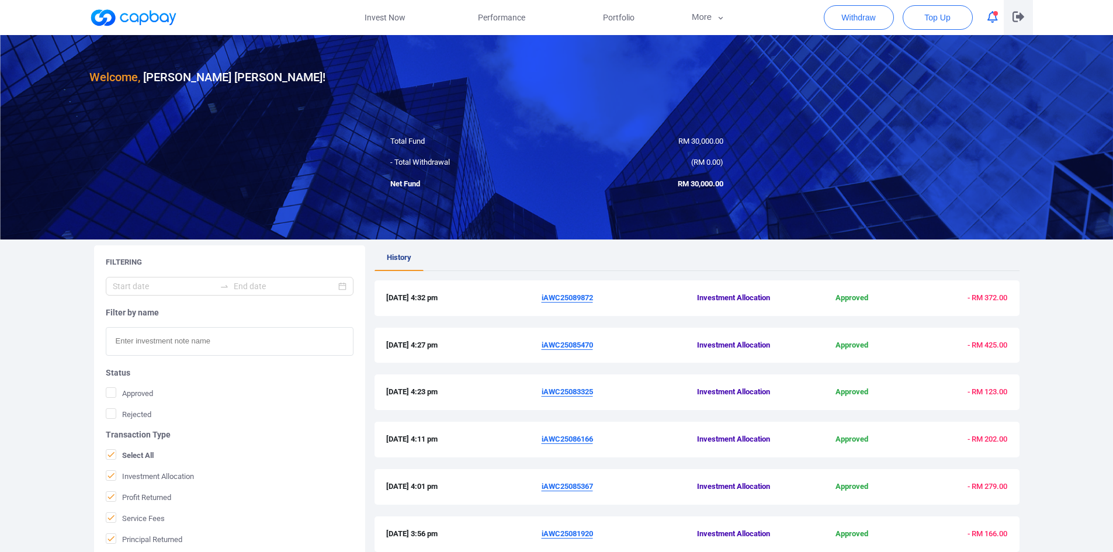
click at [1014, 20] on icon "button" at bounding box center [1018, 16] width 12 height 11
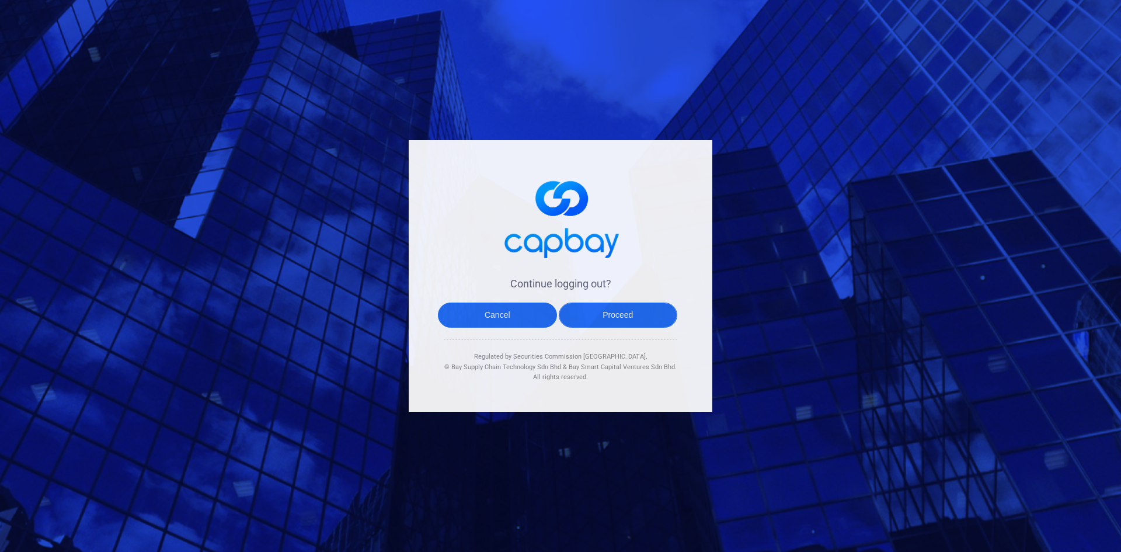
click at [621, 317] on button "Proceed" at bounding box center [618, 315] width 119 height 25
